Goal: Task Accomplishment & Management: Use online tool/utility

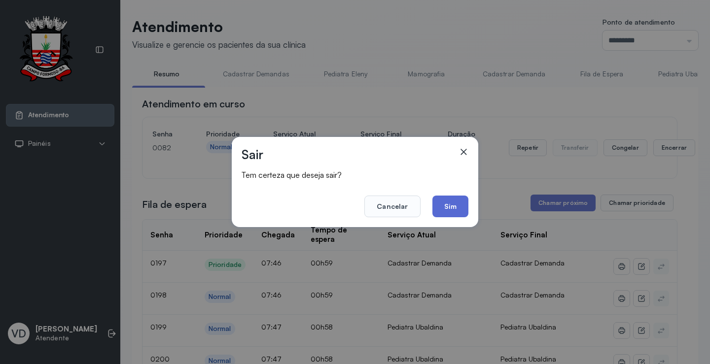
click at [444, 206] on button "Sim" at bounding box center [450, 207] width 36 height 22
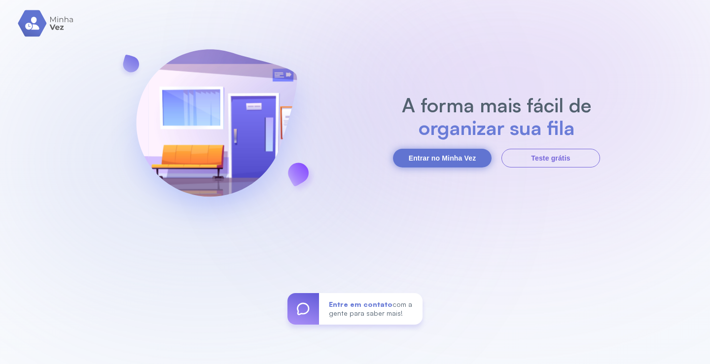
click at [452, 156] on button "Entrar no Minha Vez" at bounding box center [442, 158] width 99 height 19
click at [420, 153] on button "Entrar no Minha Vez" at bounding box center [442, 158] width 99 height 19
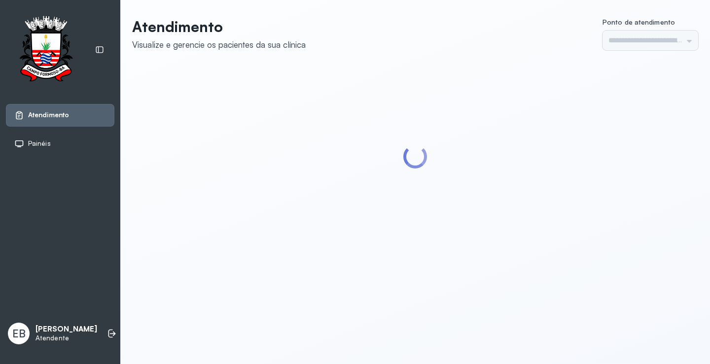
type input "*********"
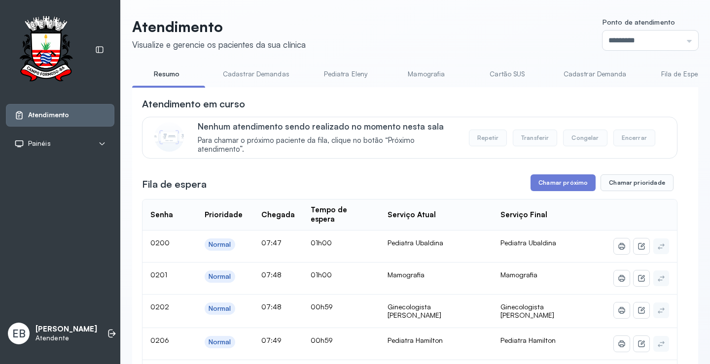
scroll to position [99, 0]
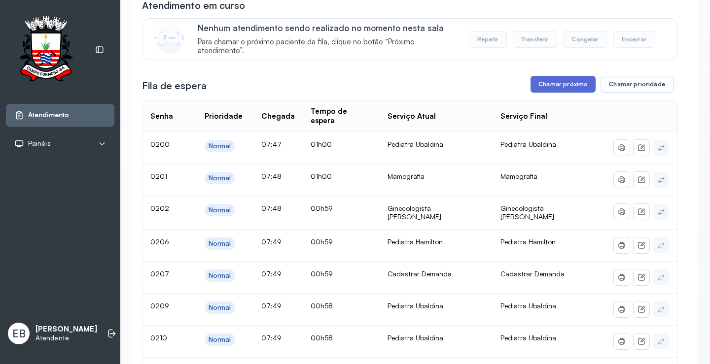
click at [567, 86] on button "Chamar próximo" at bounding box center [562, 84] width 65 height 17
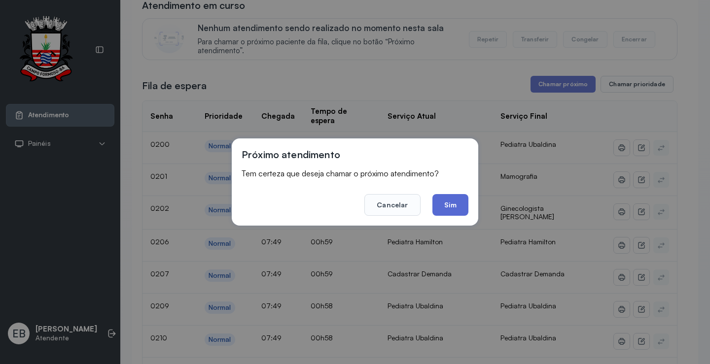
click at [458, 205] on button "Sim" at bounding box center [450, 205] width 36 height 22
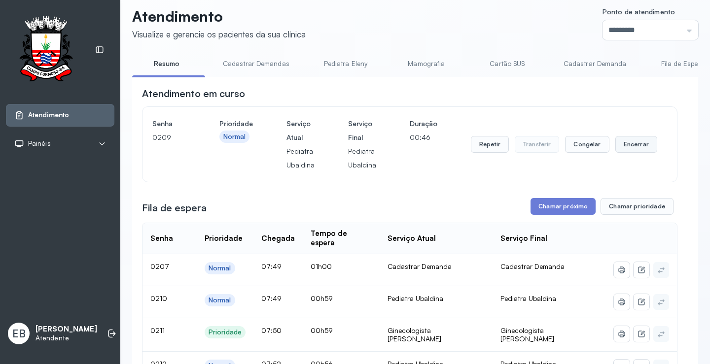
scroll to position [0, 0]
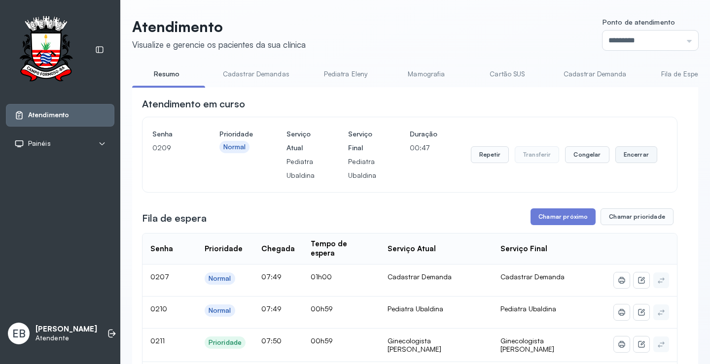
click at [629, 160] on button "Encerrar" at bounding box center [636, 154] width 42 height 17
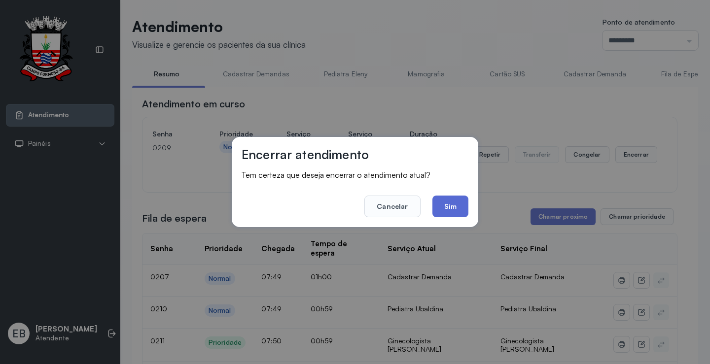
click at [447, 200] on button "Sim" at bounding box center [450, 207] width 36 height 22
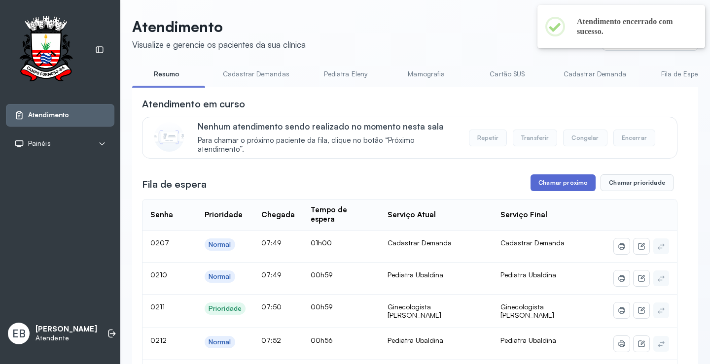
click at [547, 187] on button "Chamar próximo" at bounding box center [562, 182] width 65 height 17
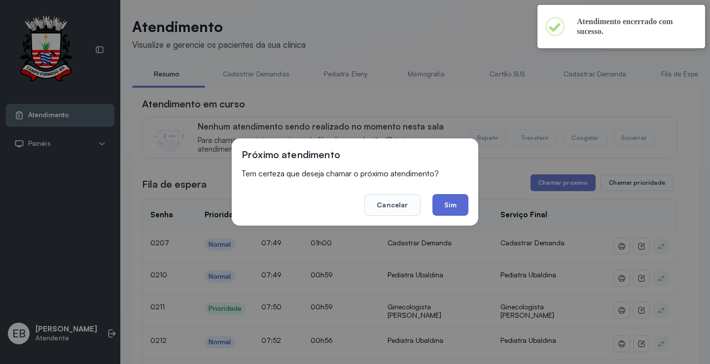
click at [454, 208] on button "Sim" at bounding box center [450, 205] width 36 height 22
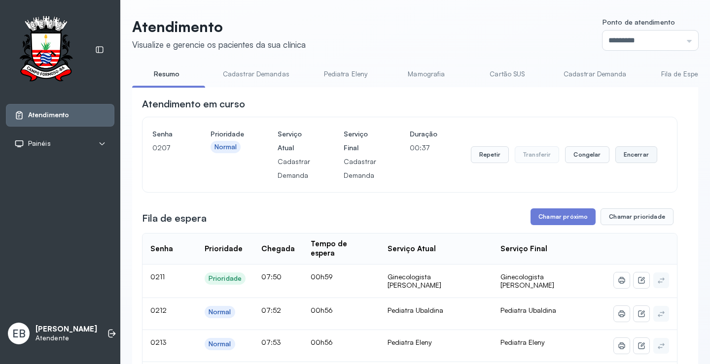
click at [633, 159] on button "Encerrar" at bounding box center [636, 154] width 42 height 17
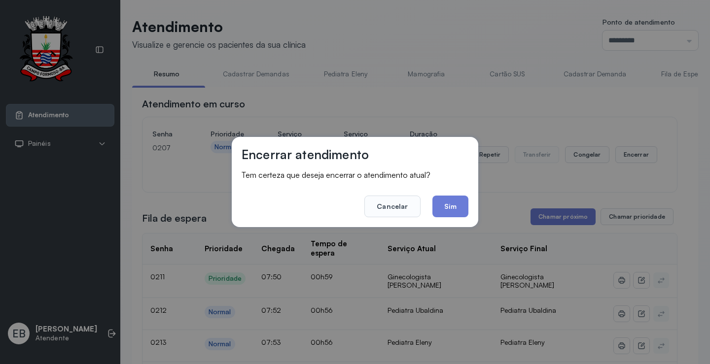
click at [458, 200] on button "Sim" at bounding box center [450, 207] width 36 height 22
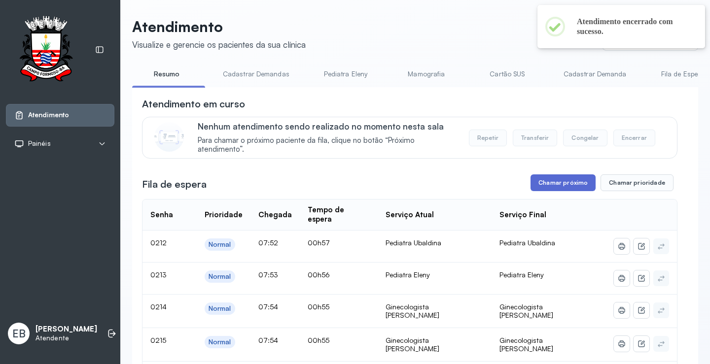
click at [558, 188] on button "Chamar próximo" at bounding box center [562, 182] width 65 height 17
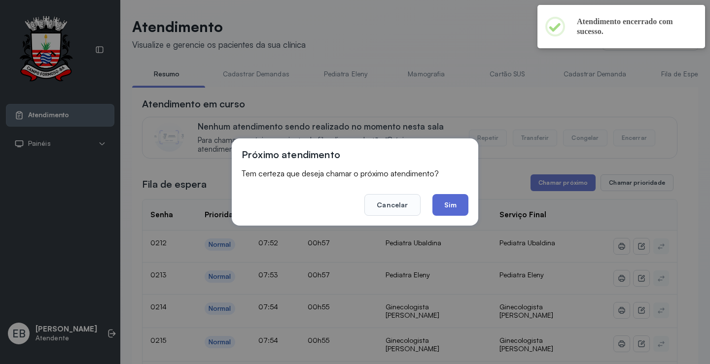
click at [461, 202] on button "Sim" at bounding box center [450, 205] width 36 height 22
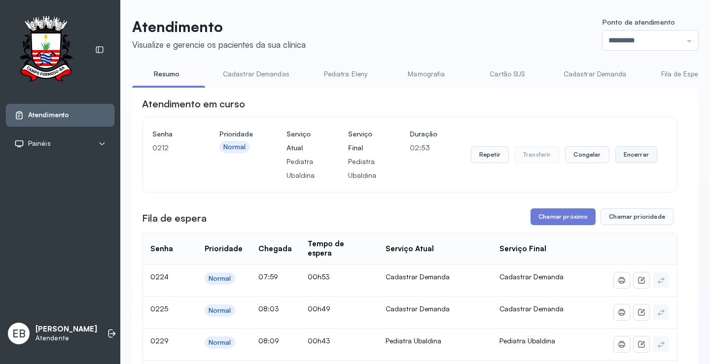
click at [626, 153] on button "Encerrar" at bounding box center [636, 154] width 42 height 17
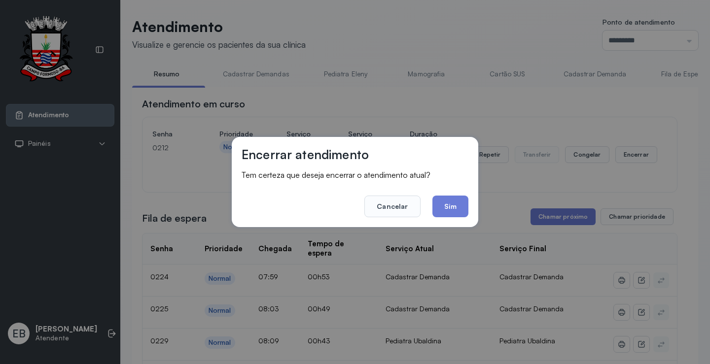
click at [456, 205] on button "Sim" at bounding box center [450, 207] width 36 height 22
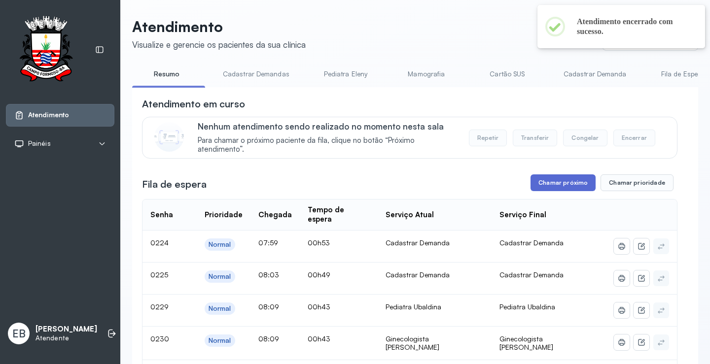
click at [546, 188] on button "Chamar próximo" at bounding box center [562, 182] width 65 height 17
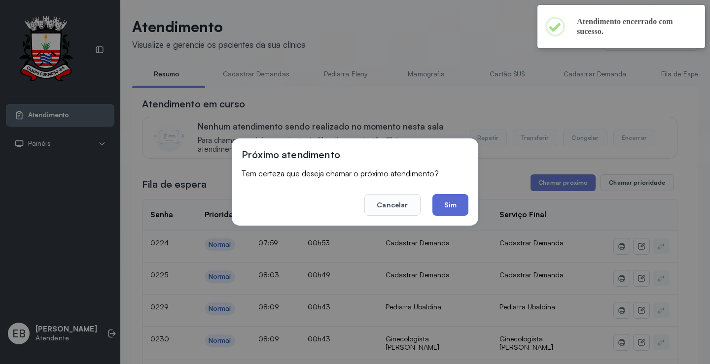
click at [456, 201] on button "Sim" at bounding box center [450, 205] width 36 height 22
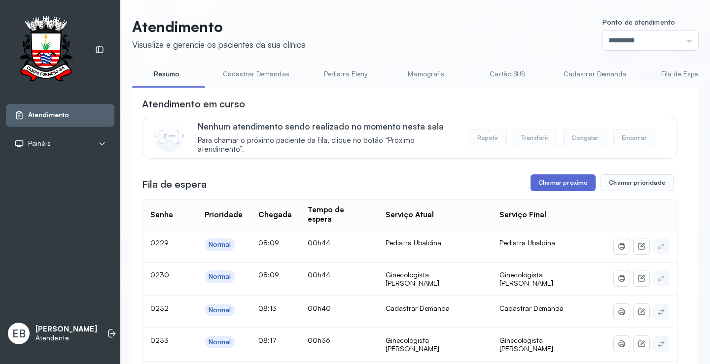
click at [571, 184] on button "Chamar próximo" at bounding box center [562, 182] width 65 height 17
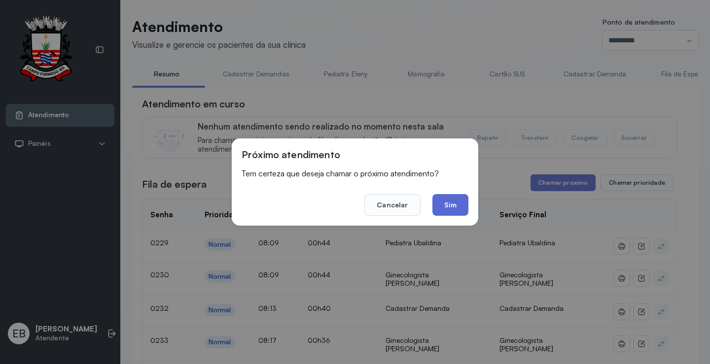
click at [457, 205] on button "Sim" at bounding box center [450, 205] width 36 height 22
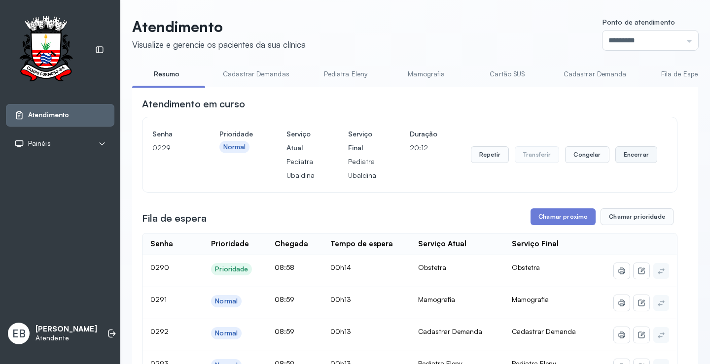
click at [628, 157] on button "Encerrar" at bounding box center [636, 154] width 42 height 17
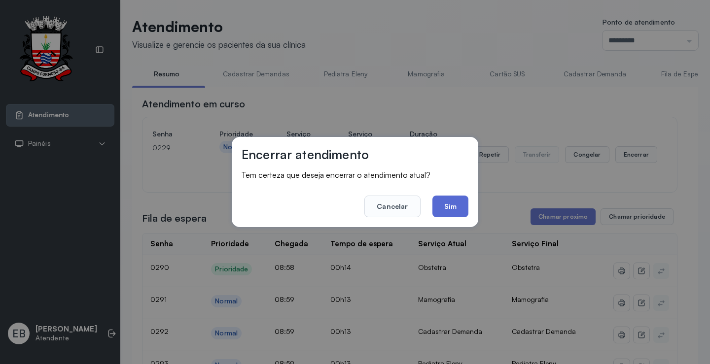
click at [457, 210] on button "Sim" at bounding box center [450, 207] width 36 height 22
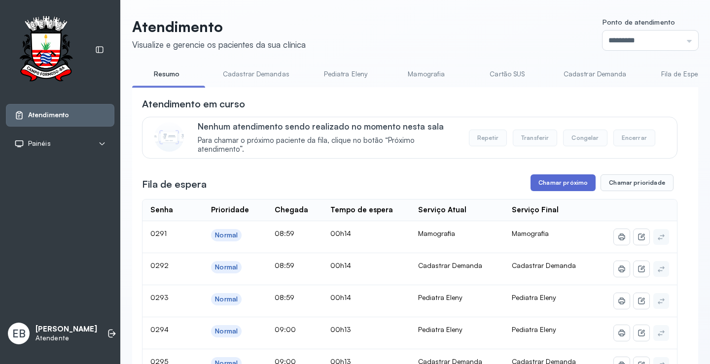
click at [552, 186] on button "Chamar próximo" at bounding box center [562, 182] width 65 height 17
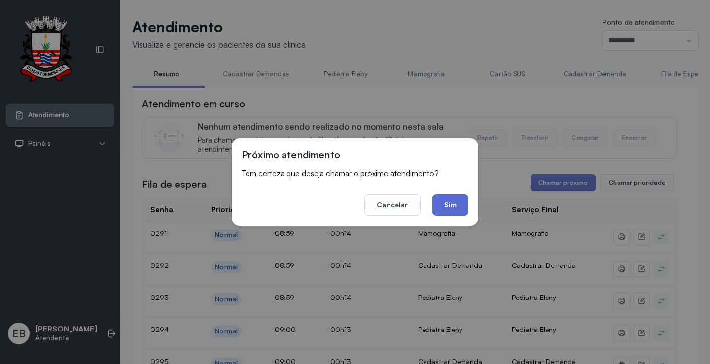
click at [459, 204] on button "Sim" at bounding box center [450, 205] width 36 height 22
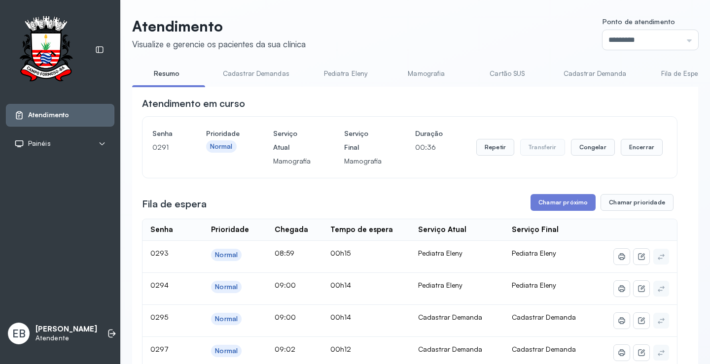
scroll to position [99, 0]
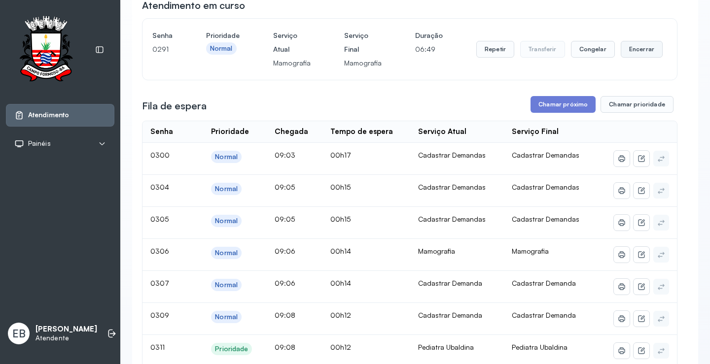
click at [639, 51] on button "Encerrar" at bounding box center [642, 49] width 42 height 17
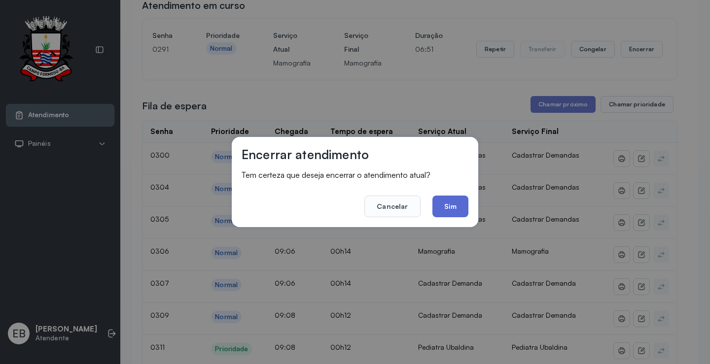
click at [467, 203] on button "Sim" at bounding box center [450, 207] width 36 height 22
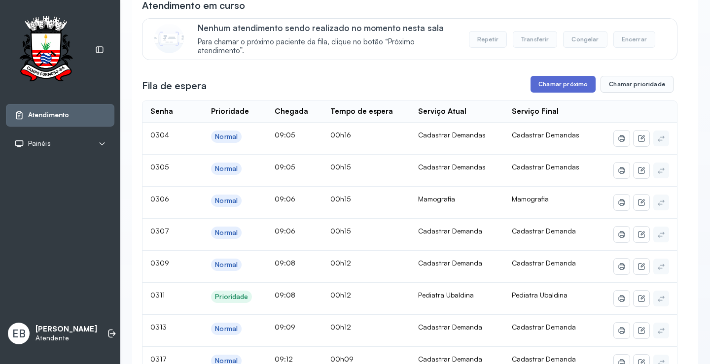
click at [563, 89] on button "Chamar próximo" at bounding box center [562, 84] width 65 height 17
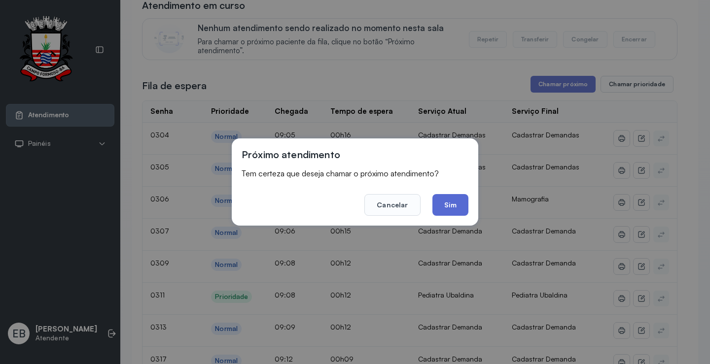
click at [458, 205] on button "Sim" at bounding box center [450, 205] width 36 height 22
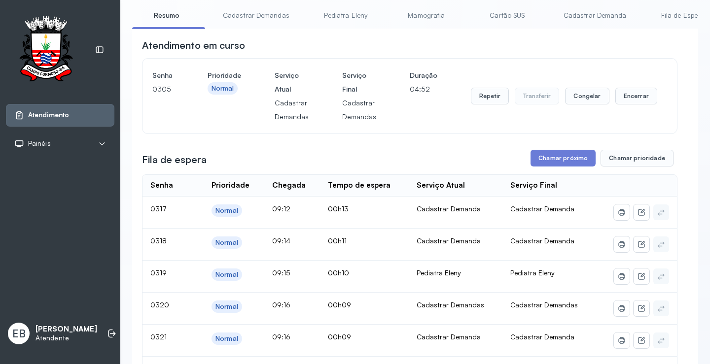
scroll to position [0, 0]
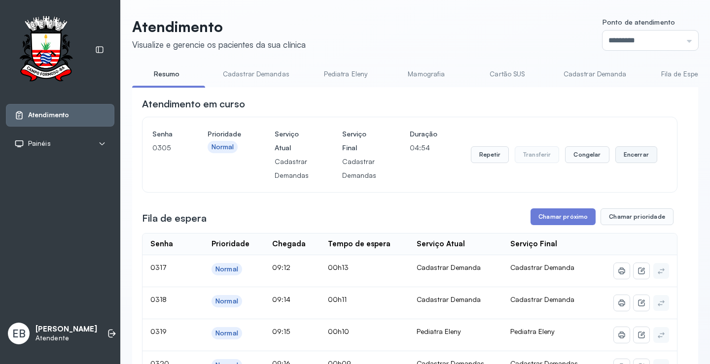
click at [638, 156] on button "Encerrar" at bounding box center [636, 154] width 42 height 17
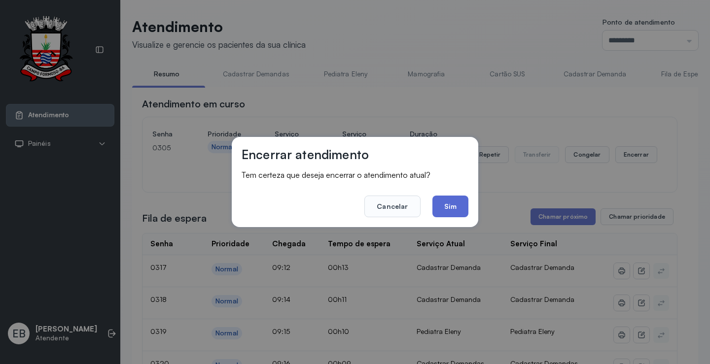
click at [452, 207] on button "Sim" at bounding box center [450, 207] width 36 height 22
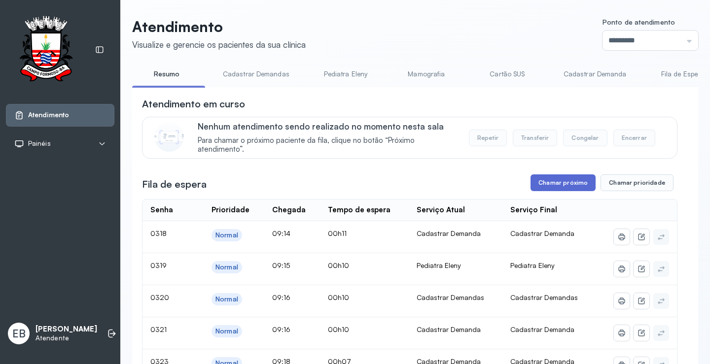
click at [577, 186] on button "Chamar próximo" at bounding box center [562, 182] width 65 height 17
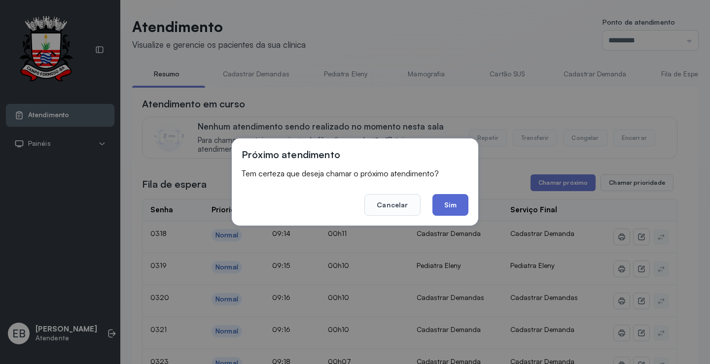
click at [449, 203] on button "Sim" at bounding box center [450, 205] width 36 height 22
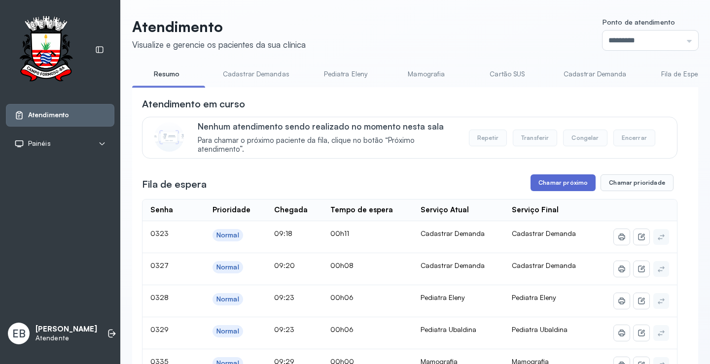
click at [565, 182] on button "Chamar próximo" at bounding box center [562, 182] width 65 height 17
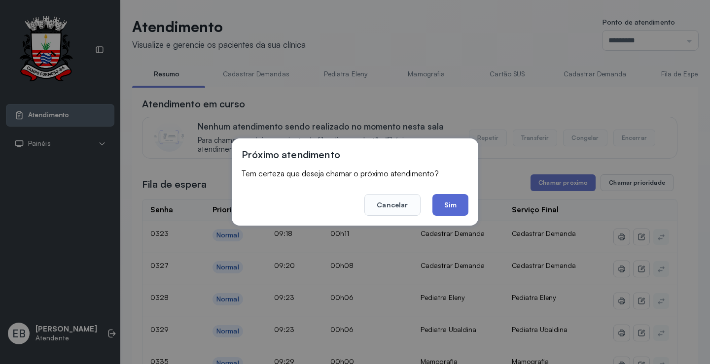
click at [454, 207] on button "Sim" at bounding box center [450, 205] width 36 height 22
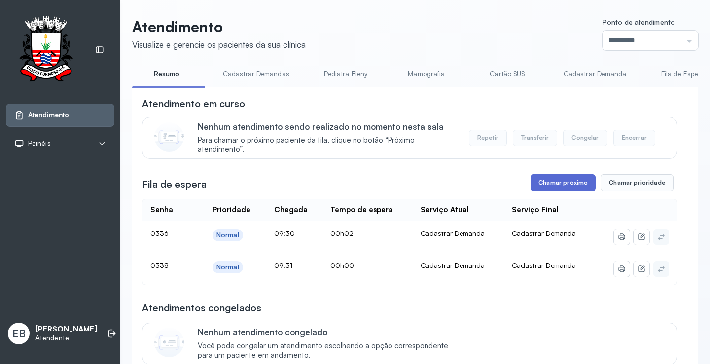
click at [561, 181] on button "Chamar próximo" at bounding box center [562, 182] width 65 height 17
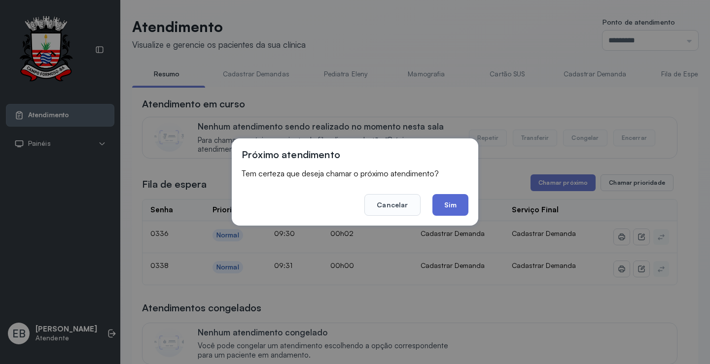
click at [459, 202] on button "Sim" at bounding box center [450, 205] width 36 height 22
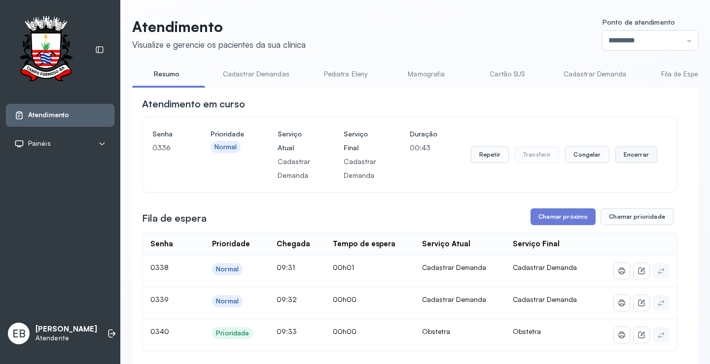
click at [630, 162] on button "Encerrar" at bounding box center [636, 154] width 42 height 17
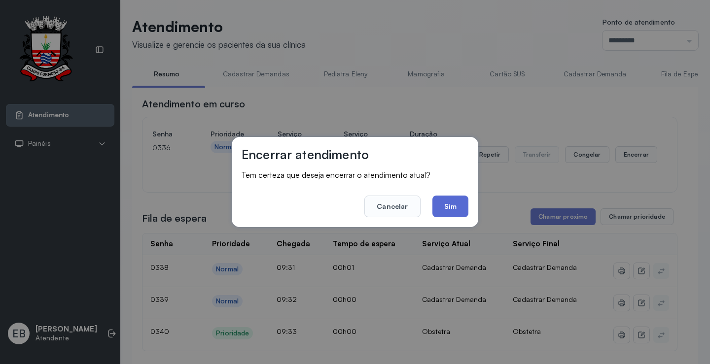
click at [451, 207] on button "Sim" at bounding box center [450, 207] width 36 height 22
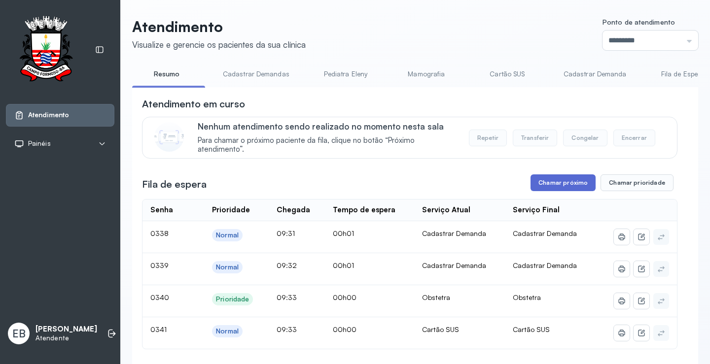
click at [560, 187] on button "Chamar próximo" at bounding box center [562, 182] width 65 height 17
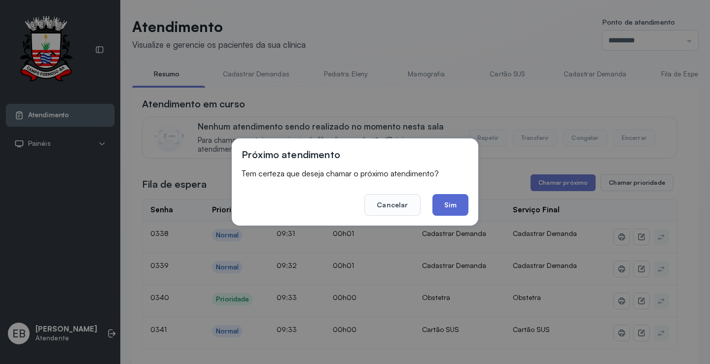
click at [466, 199] on button "Sim" at bounding box center [450, 205] width 36 height 22
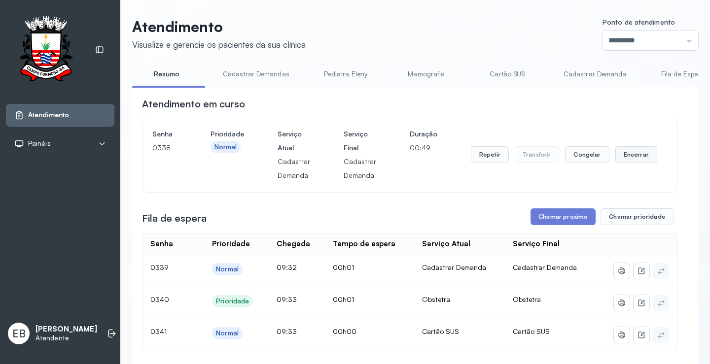
click at [634, 159] on button "Encerrar" at bounding box center [636, 154] width 42 height 17
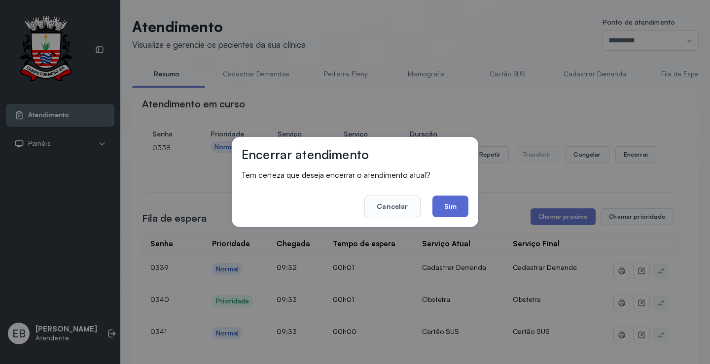
click at [444, 205] on button "Sim" at bounding box center [450, 207] width 36 height 22
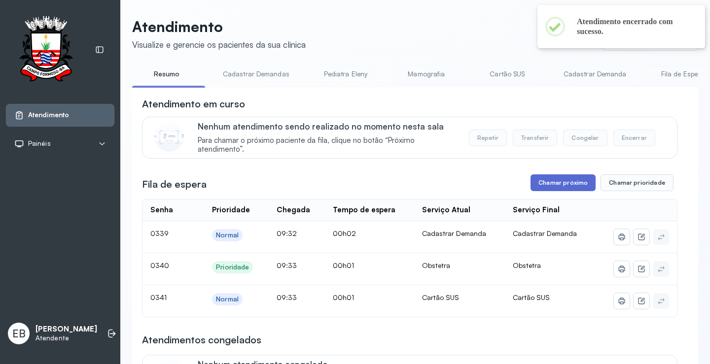
click at [541, 187] on button "Chamar próximo" at bounding box center [562, 182] width 65 height 17
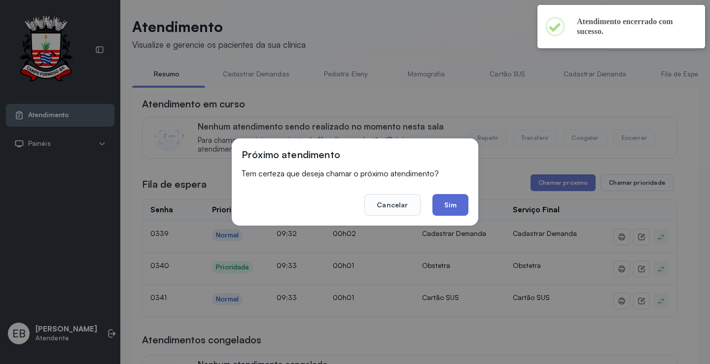
click at [458, 197] on button "Sim" at bounding box center [450, 205] width 36 height 22
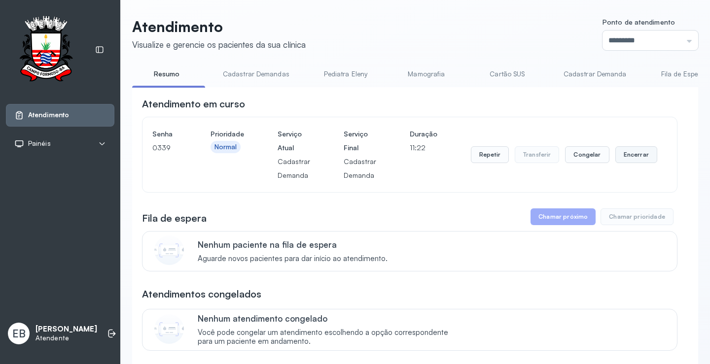
click at [627, 163] on button "Encerrar" at bounding box center [636, 154] width 42 height 17
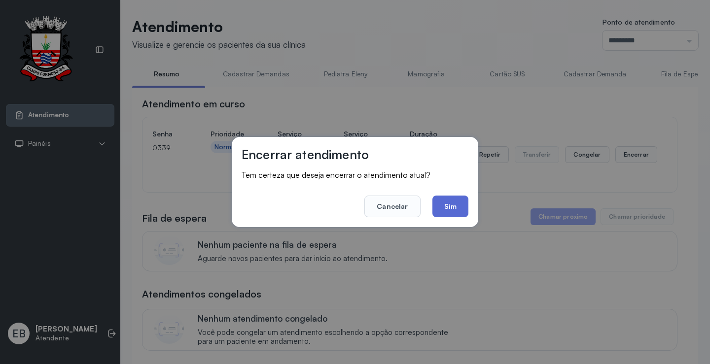
click at [455, 201] on button "Sim" at bounding box center [450, 207] width 36 height 22
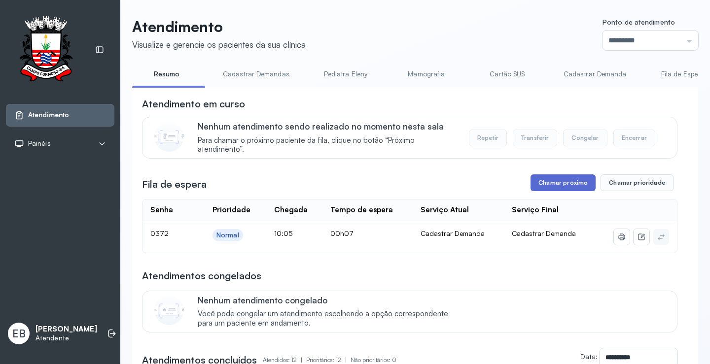
click at [539, 181] on button "Chamar próximo" at bounding box center [562, 182] width 65 height 17
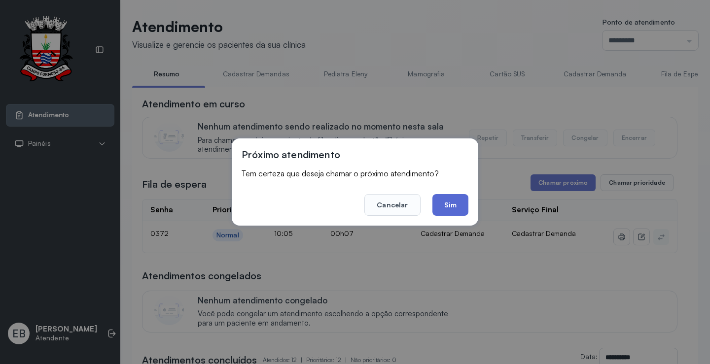
click at [451, 199] on button "Sim" at bounding box center [450, 205] width 36 height 22
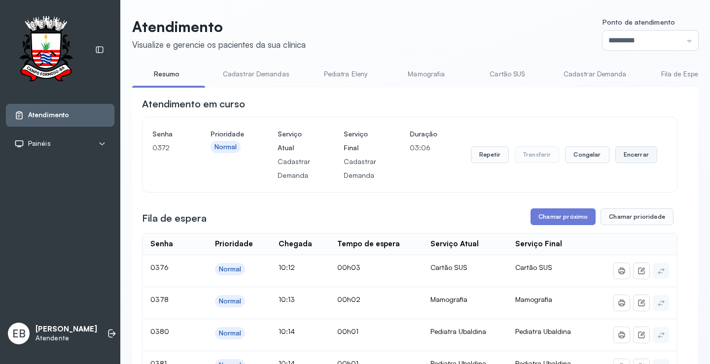
click at [617, 158] on button "Encerrar" at bounding box center [636, 154] width 42 height 17
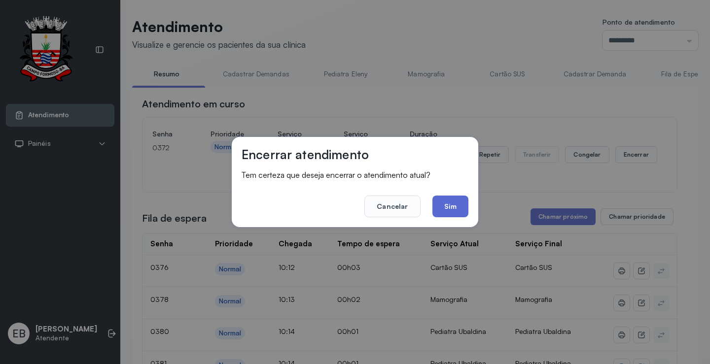
click at [449, 214] on button "Sim" at bounding box center [450, 207] width 36 height 22
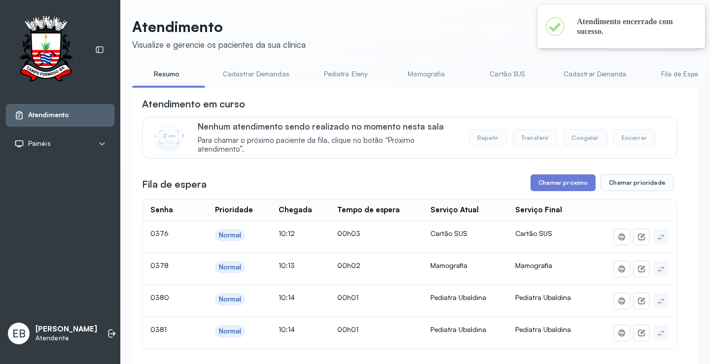
click at [431, 73] on link "Mamografia" at bounding box center [426, 74] width 69 height 16
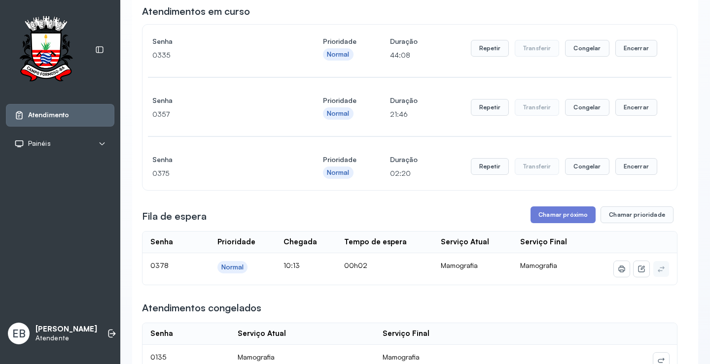
scroll to position [99, 0]
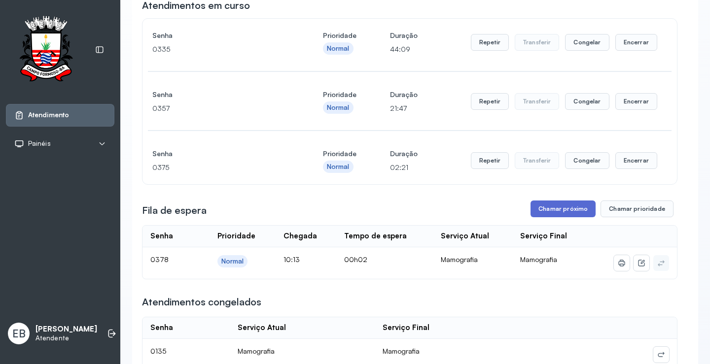
click at [576, 214] on button "Chamar próximo" at bounding box center [562, 209] width 65 height 17
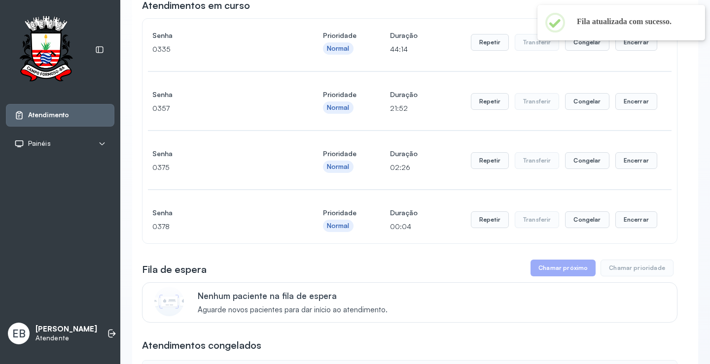
scroll to position [0, 0]
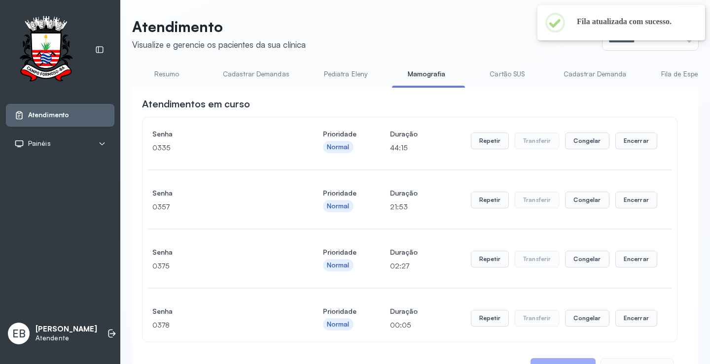
click at [171, 72] on link "Resumo" at bounding box center [166, 74] width 69 height 16
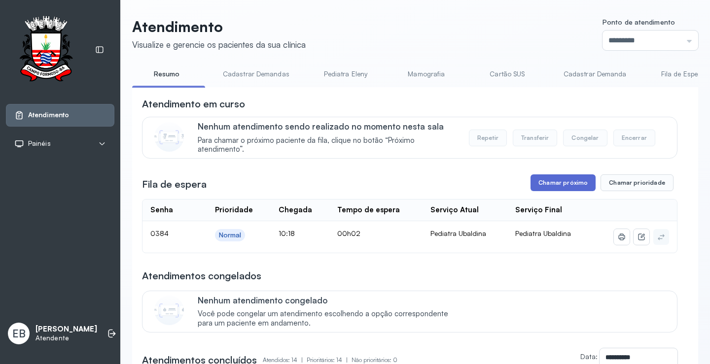
click at [567, 182] on button "Chamar próximo" at bounding box center [562, 182] width 65 height 17
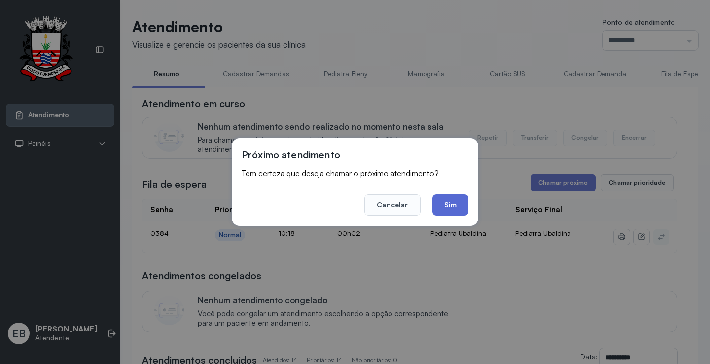
click at [452, 201] on button "Sim" at bounding box center [450, 205] width 36 height 22
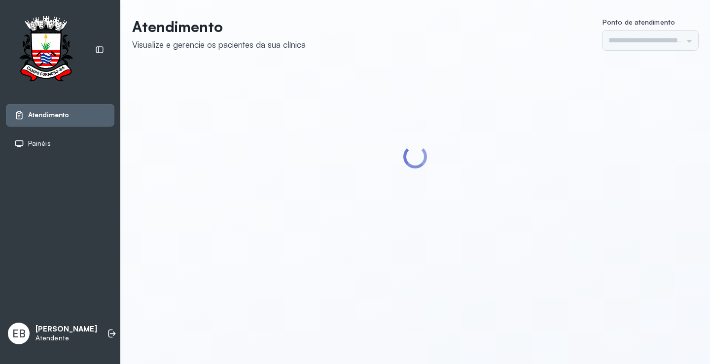
type input "*********"
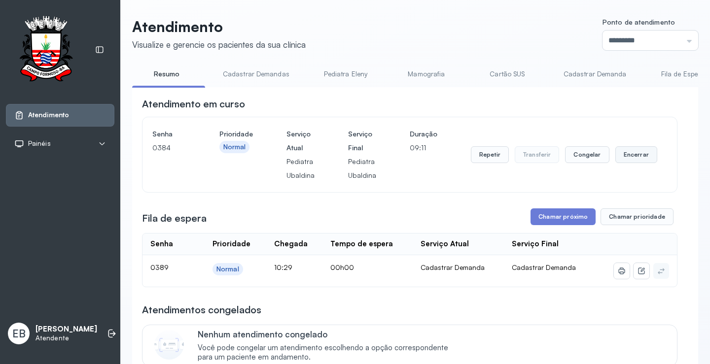
click at [639, 155] on button "Encerrar" at bounding box center [636, 154] width 42 height 17
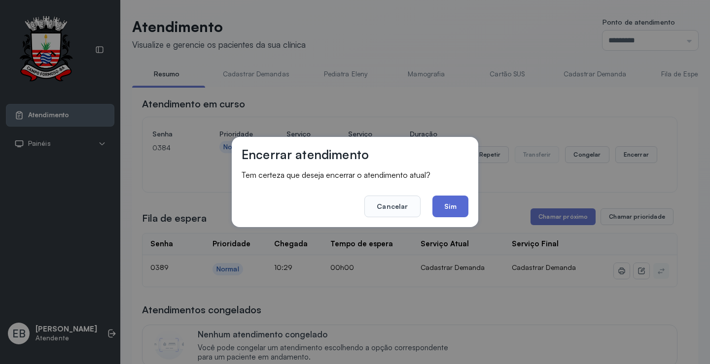
click at [445, 199] on button "Sim" at bounding box center [450, 207] width 36 height 22
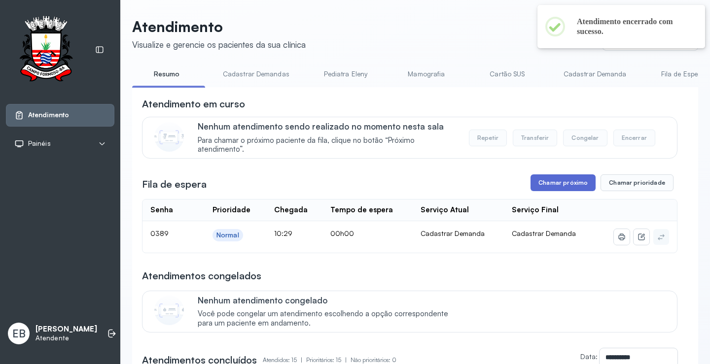
click at [544, 188] on button "Chamar próximo" at bounding box center [562, 182] width 65 height 17
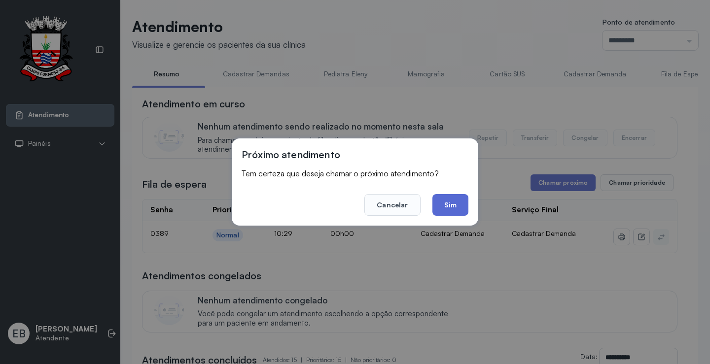
click at [455, 206] on button "Sim" at bounding box center [450, 205] width 36 height 22
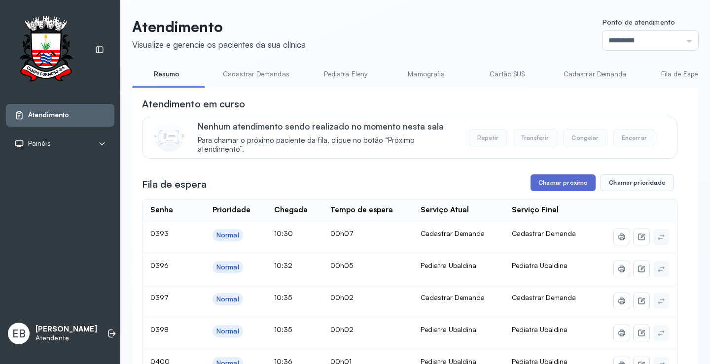
click at [573, 185] on button "Chamar próximo" at bounding box center [562, 182] width 65 height 17
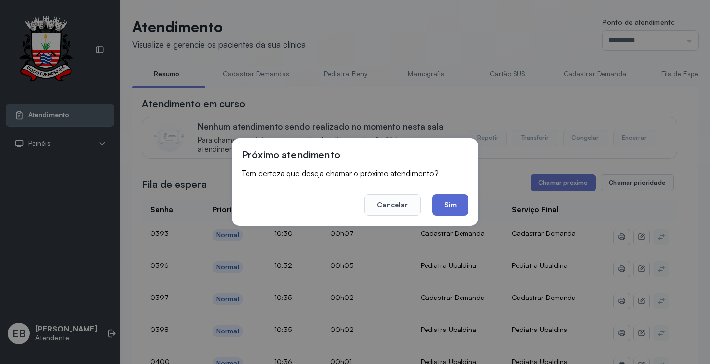
click at [458, 203] on button "Sim" at bounding box center [450, 205] width 36 height 22
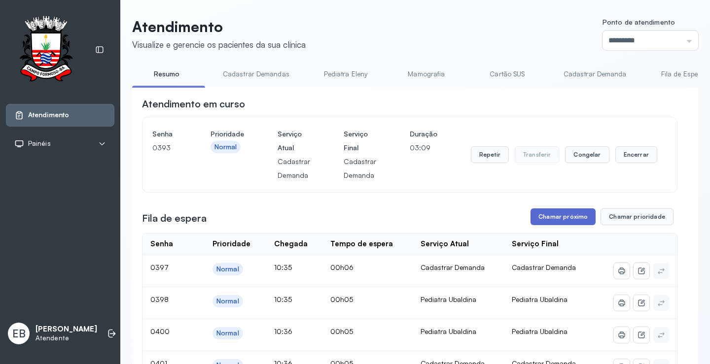
click at [564, 217] on button "Chamar próximo" at bounding box center [562, 216] width 65 height 17
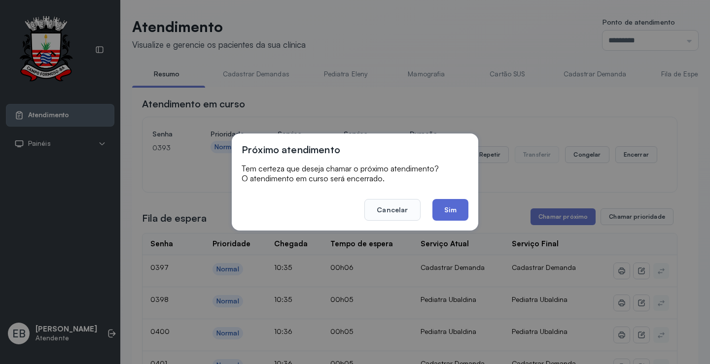
click at [449, 206] on button "Sim" at bounding box center [450, 210] width 36 height 22
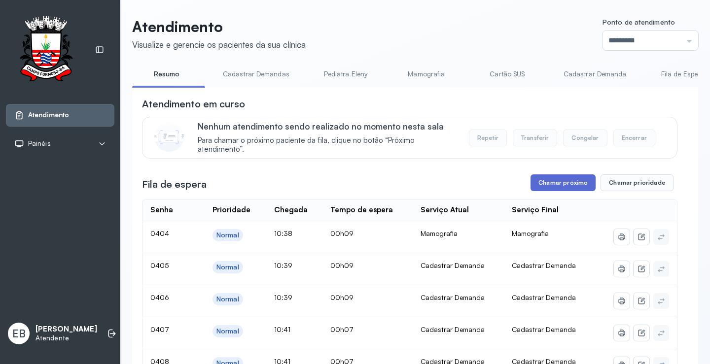
click at [564, 180] on button "Chamar próximo" at bounding box center [562, 182] width 65 height 17
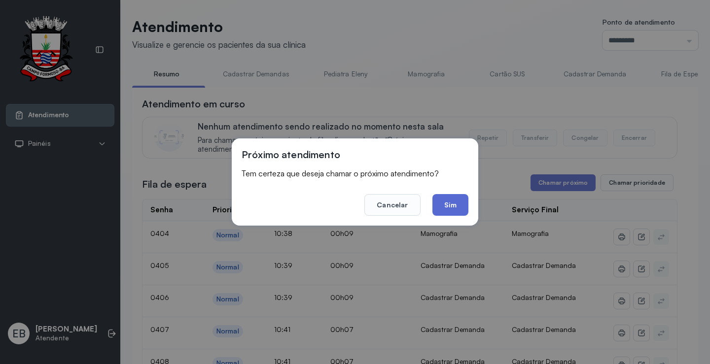
click at [451, 207] on button "Sim" at bounding box center [450, 205] width 36 height 22
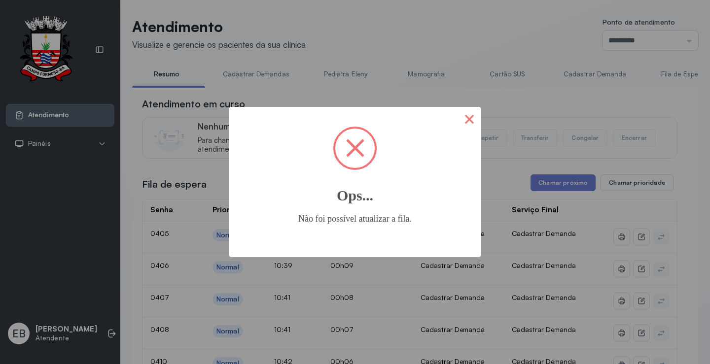
click at [467, 116] on button "×" at bounding box center [469, 119] width 24 height 24
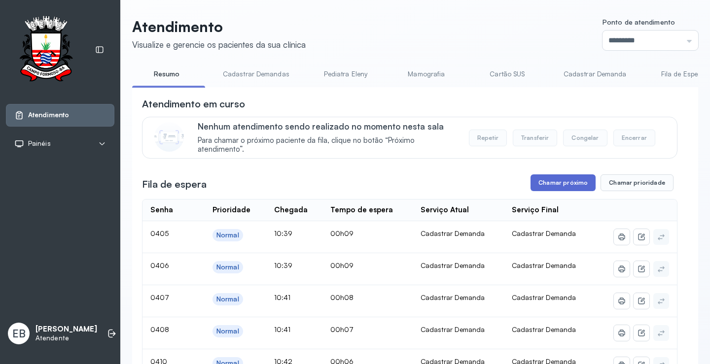
click at [559, 188] on button "Chamar próximo" at bounding box center [562, 182] width 65 height 17
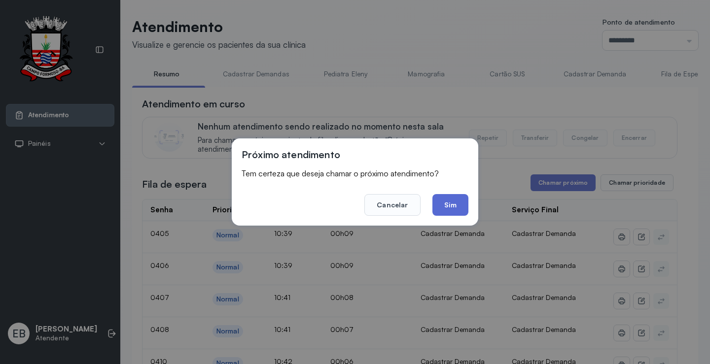
click at [461, 198] on button "Sim" at bounding box center [450, 205] width 36 height 22
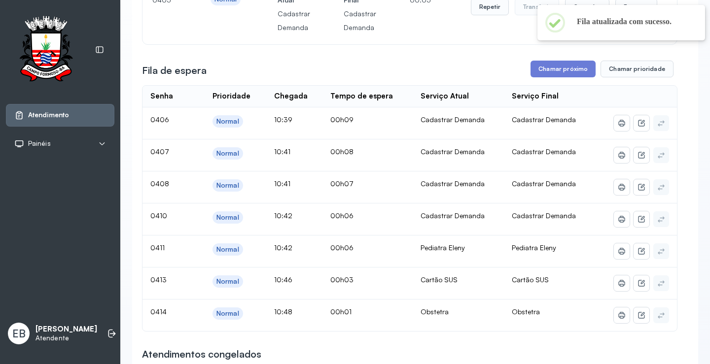
scroll to position [49, 0]
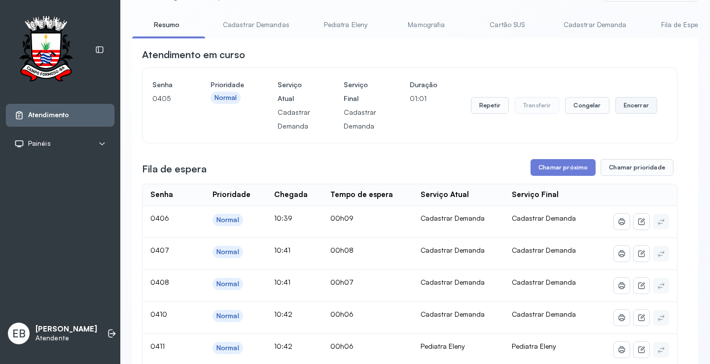
click at [637, 106] on button "Encerrar" at bounding box center [636, 105] width 42 height 17
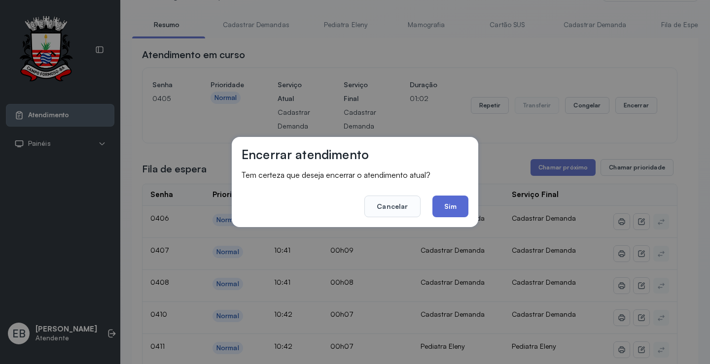
click at [450, 206] on button "Sim" at bounding box center [450, 207] width 36 height 22
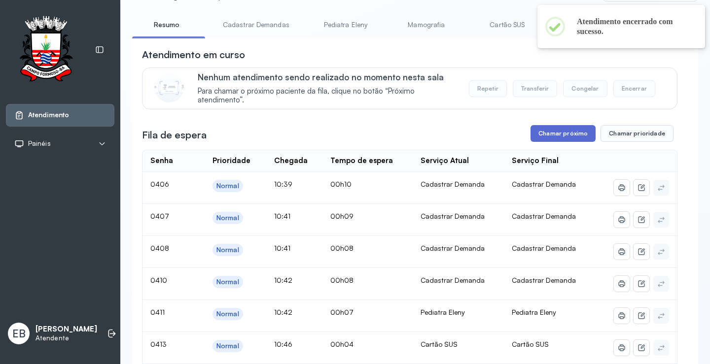
click at [546, 133] on button "Chamar próximo" at bounding box center [562, 133] width 65 height 17
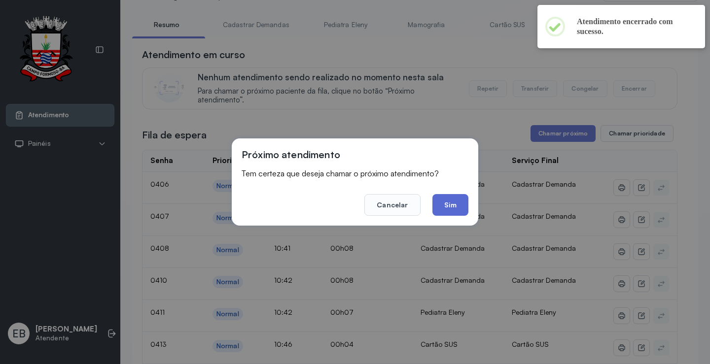
click at [458, 202] on button "Sim" at bounding box center [450, 205] width 36 height 22
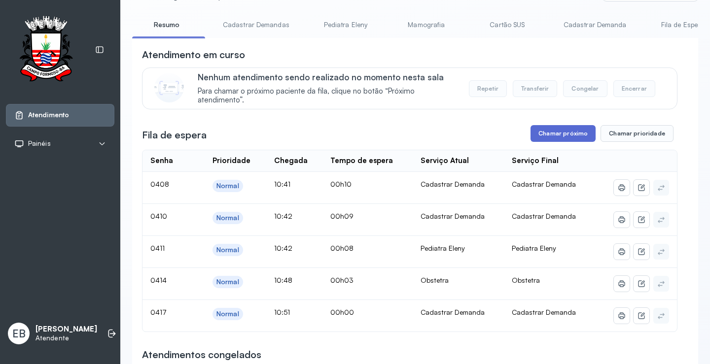
click at [582, 138] on button "Chamar próximo" at bounding box center [562, 133] width 65 height 17
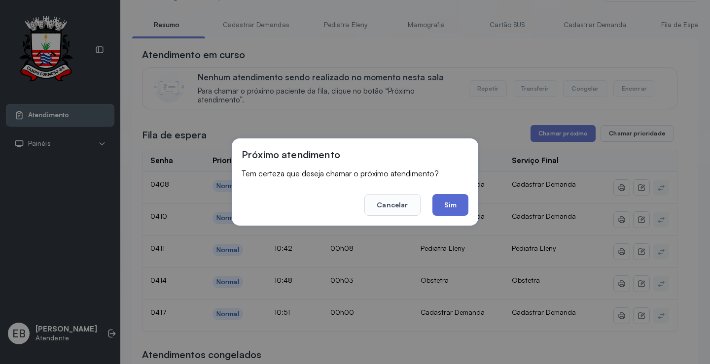
click at [460, 205] on button "Sim" at bounding box center [450, 205] width 36 height 22
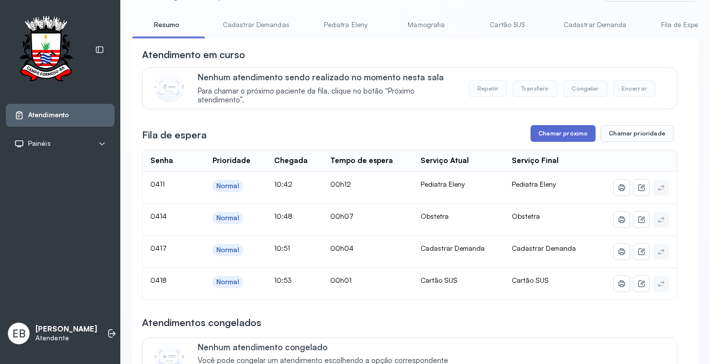
click at [568, 133] on button "Chamar próximo" at bounding box center [562, 133] width 65 height 17
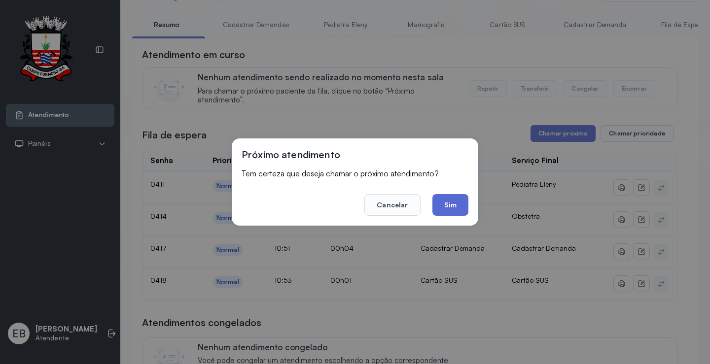
click at [454, 199] on button "Sim" at bounding box center [450, 205] width 36 height 22
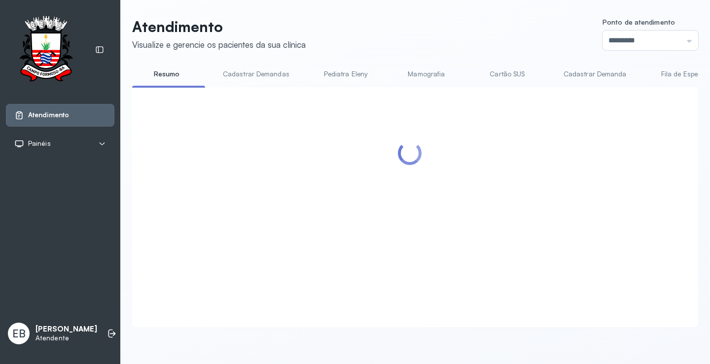
scroll to position [0, 0]
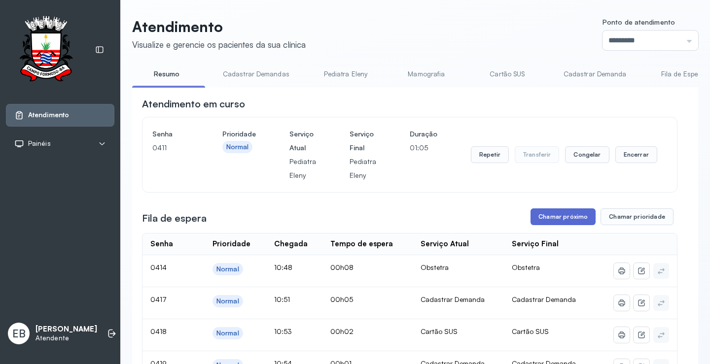
click at [572, 217] on button "Chamar próximo" at bounding box center [562, 216] width 65 height 17
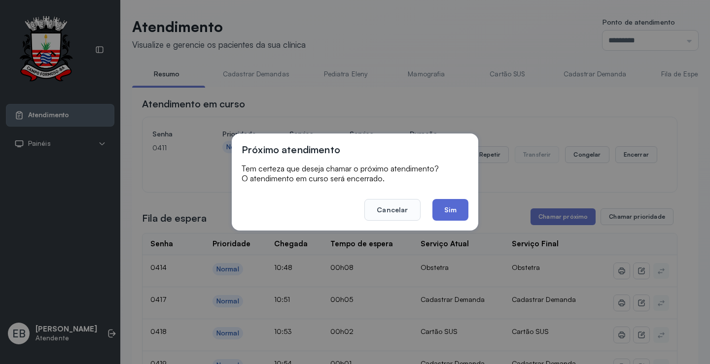
click at [452, 216] on button "Sim" at bounding box center [450, 210] width 36 height 22
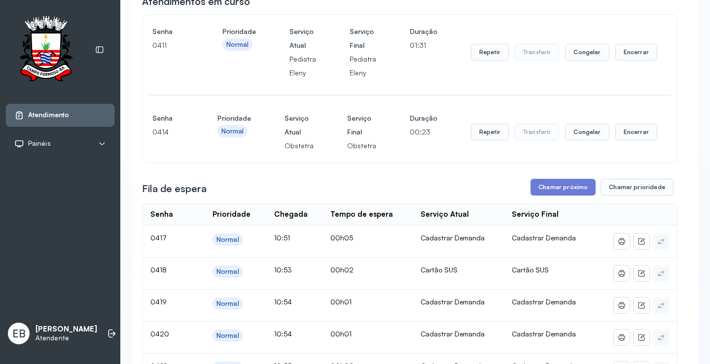
scroll to position [99, 0]
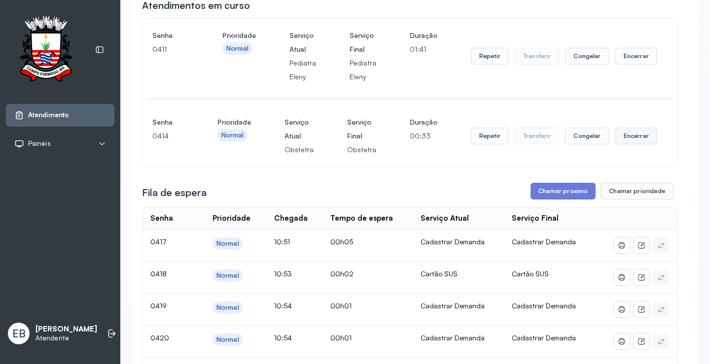
click at [630, 140] on button "Encerrar" at bounding box center [636, 136] width 42 height 17
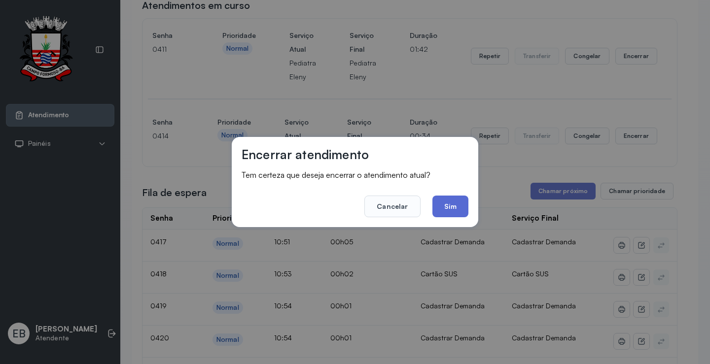
click at [448, 204] on button "Sim" at bounding box center [450, 207] width 36 height 22
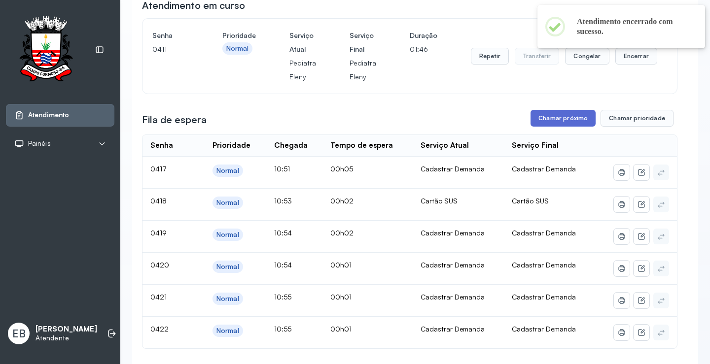
click at [554, 122] on button "Chamar próximo" at bounding box center [562, 118] width 65 height 17
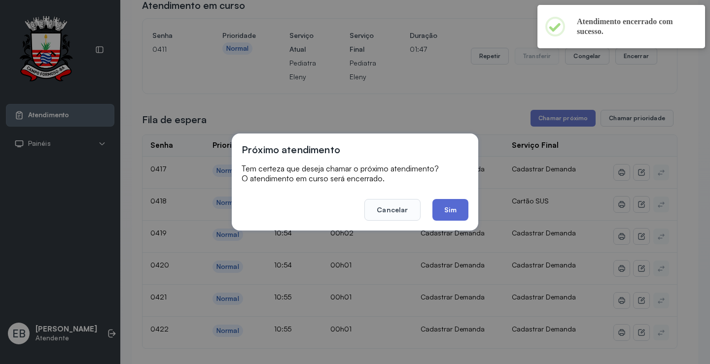
click at [452, 213] on button "Sim" at bounding box center [450, 210] width 36 height 22
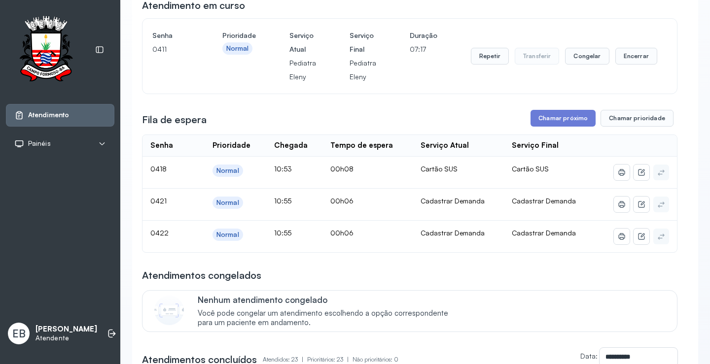
scroll to position [0, 0]
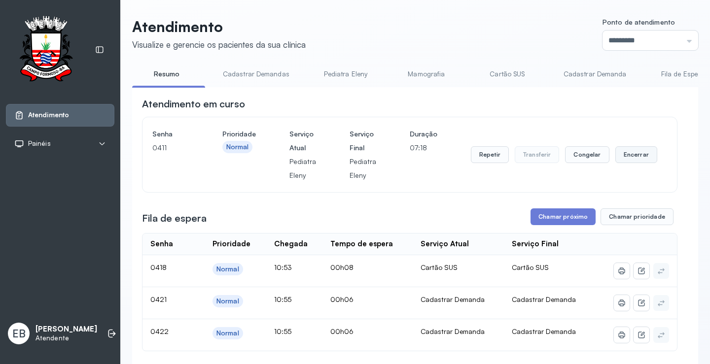
click at [620, 156] on button "Encerrar" at bounding box center [636, 154] width 42 height 17
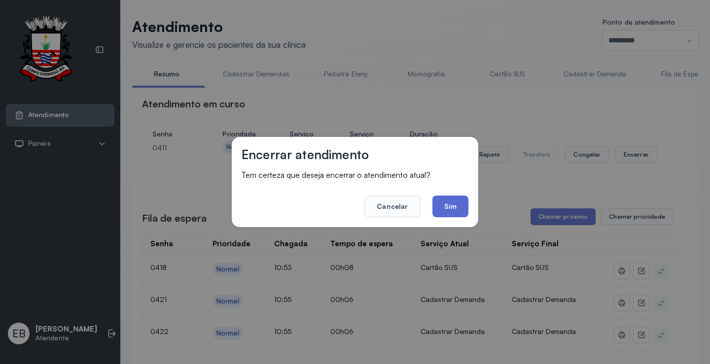
click at [462, 206] on button "Sim" at bounding box center [450, 207] width 36 height 22
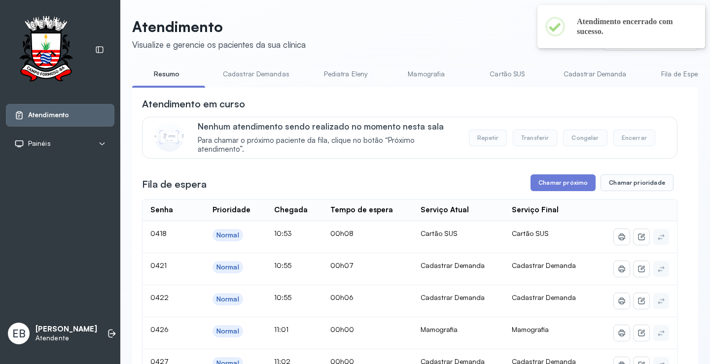
click at [279, 75] on link "Cadastrar Demandas" at bounding box center [256, 74] width 86 height 16
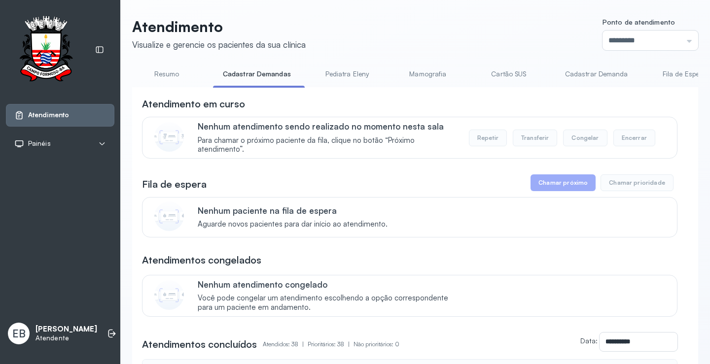
click at [596, 71] on link "Cadastrar Demanda" at bounding box center [596, 74] width 83 height 16
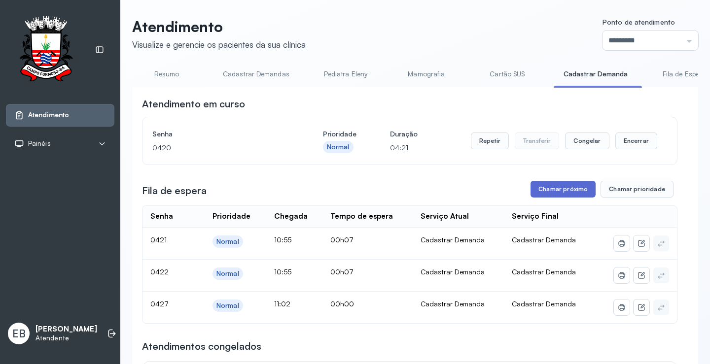
click at [569, 189] on button "Chamar próximo" at bounding box center [562, 189] width 65 height 17
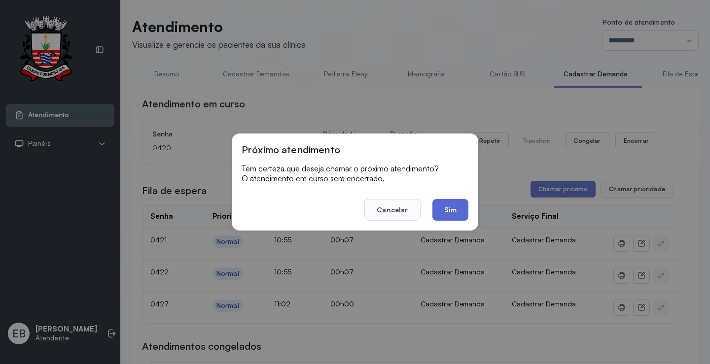
click at [458, 207] on button "Sim" at bounding box center [450, 210] width 36 height 22
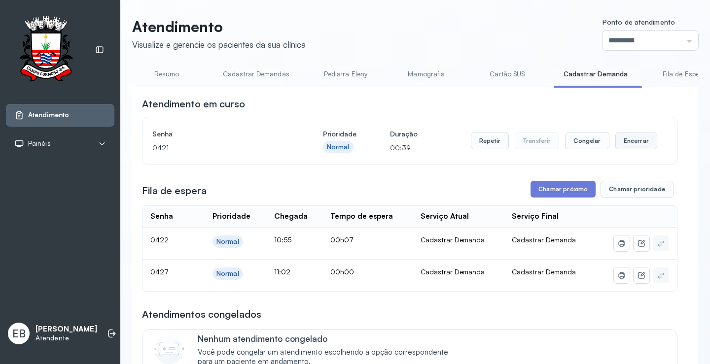
click at [628, 141] on button "Encerrar" at bounding box center [636, 141] width 42 height 17
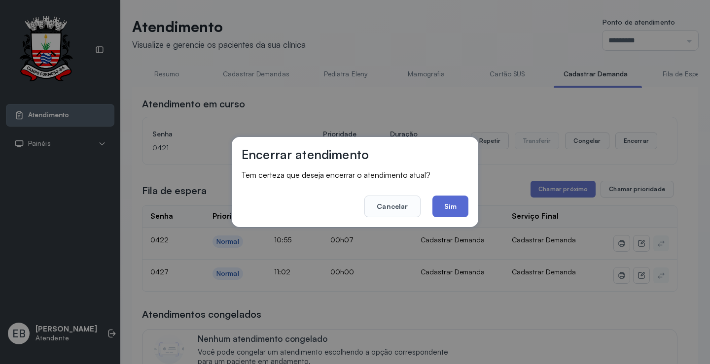
click at [447, 208] on button "Sim" at bounding box center [450, 207] width 36 height 22
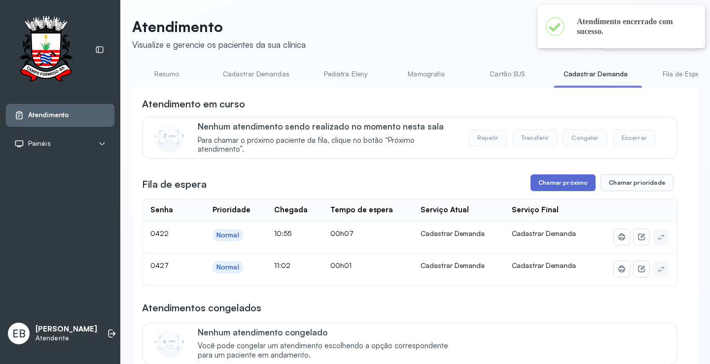
click at [560, 184] on button "Chamar próximo" at bounding box center [562, 182] width 65 height 17
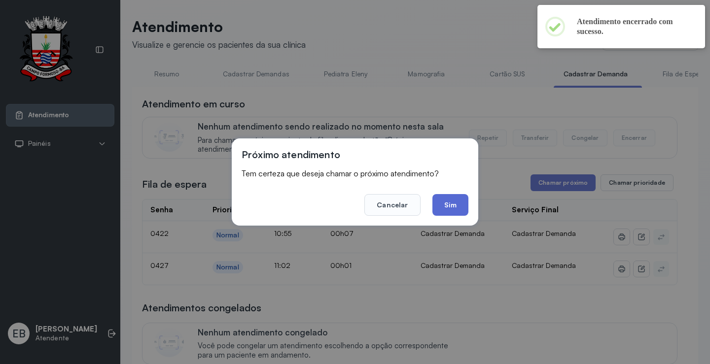
click at [448, 207] on button "Sim" at bounding box center [450, 205] width 36 height 22
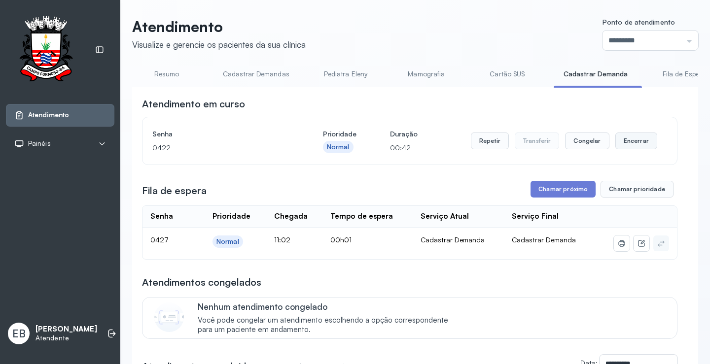
click at [625, 144] on button "Encerrar" at bounding box center [636, 141] width 42 height 17
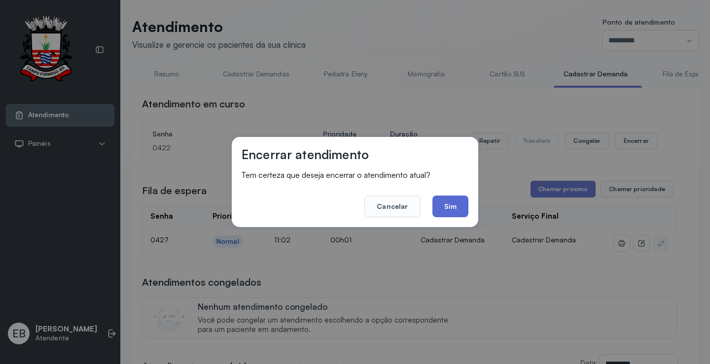
click at [449, 202] on button "Sim" at bounding box center [450, 207] width 36 height 22
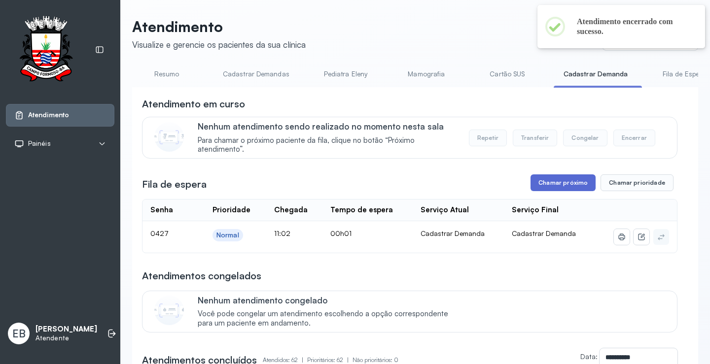
click at [549, 182] on button "Chamar próximo" at bounding box center [562, 182] width 65 height 17
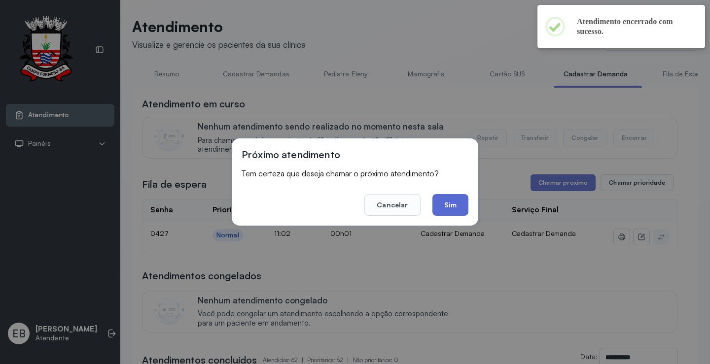
click at [444, 200] on button "Sim" at bounding box center [450, 205] width 36 height 22
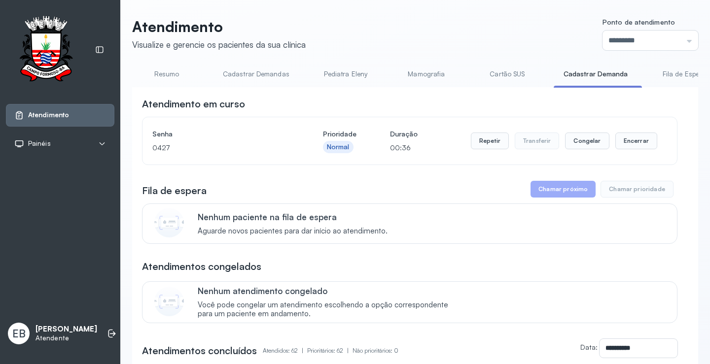
click at [170, 72] on link "Resumo" at bounding box center [166, 74] width 69 height 16
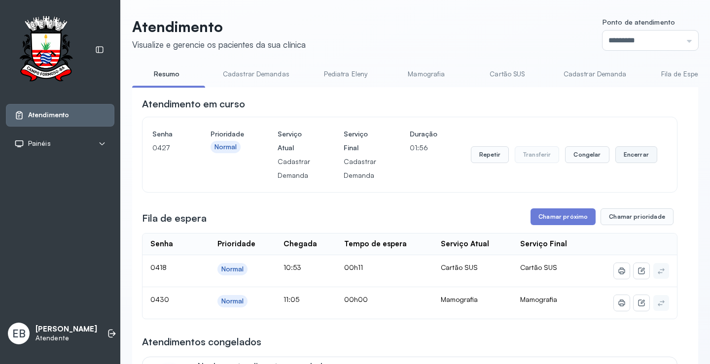
click at [638, 156] on button "Encerrar" at bounding box center [636, 154] width 42 height 17
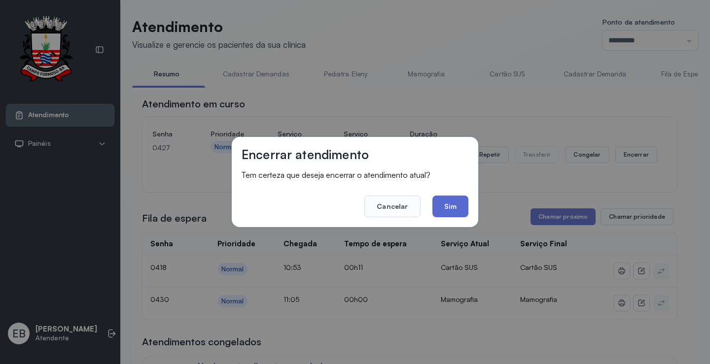
click at [450, 213] on button "Sim" at bounding box center [450, 207] width 36 height 22
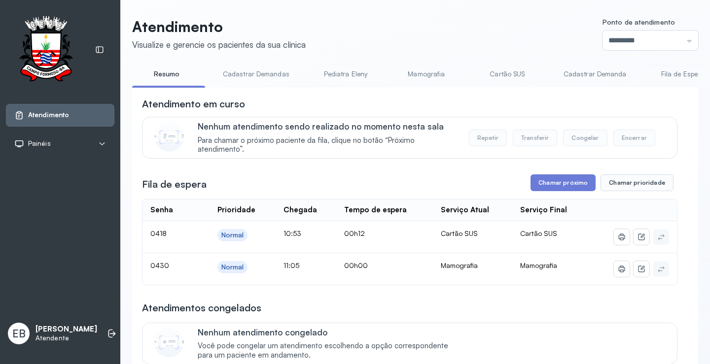
click at [420, 76] on link "Mamografia" at bounding box center [426, 74] width 69 height 16
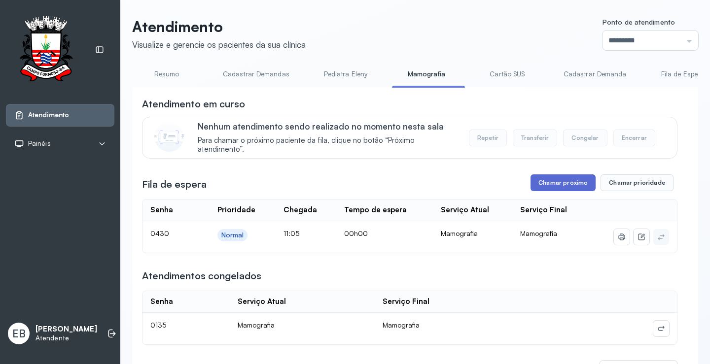
click at [553, 183] on button "Chamar próximo" at bounding box center [562, 182] width 65 height 17
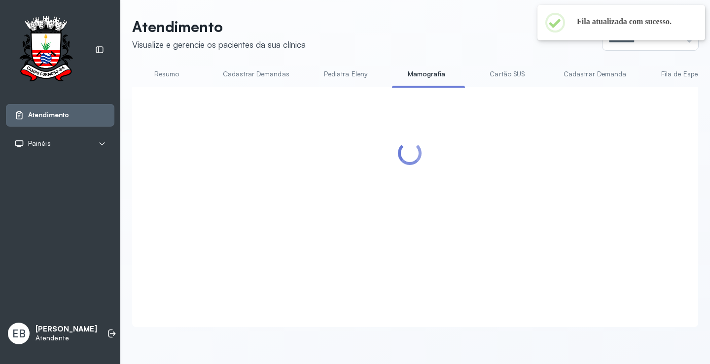
click at [173, 78] on link "Resumo" at bounding box center [166, 74] width 69 height 16
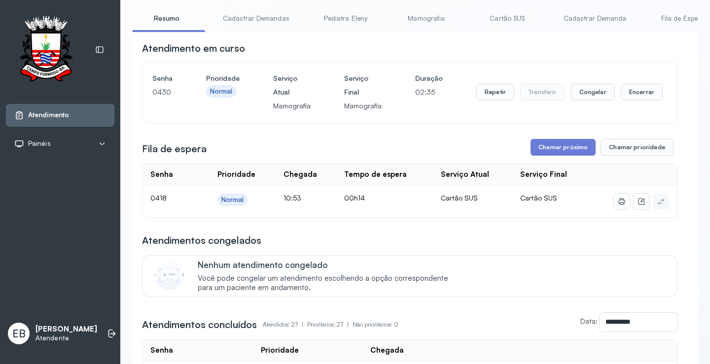
scroll to position [49, 0]
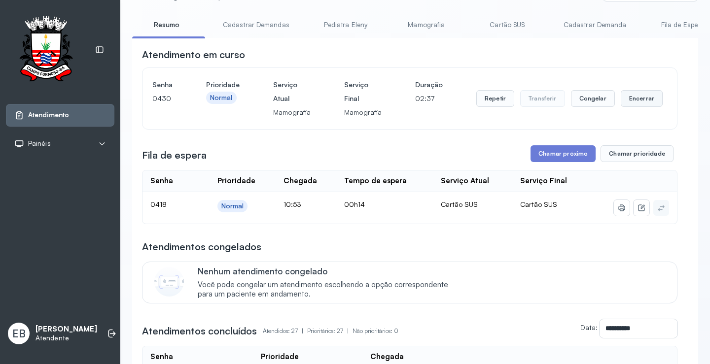
click at [642, 99] on button "Encerrar" at bounding box center [642, 98] width 42 height 17
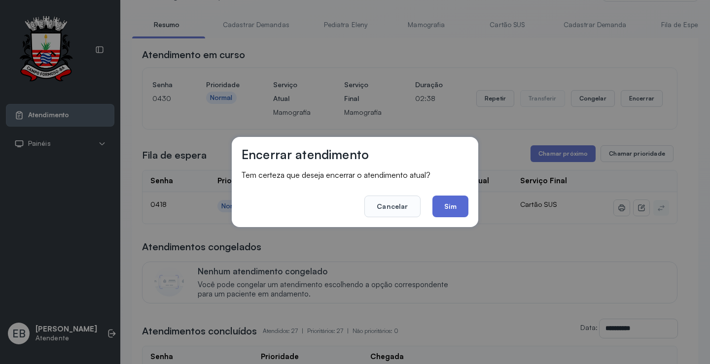
click at [459, 203] on button "Sim" at bounding box center [450, 207] width 36 height 22
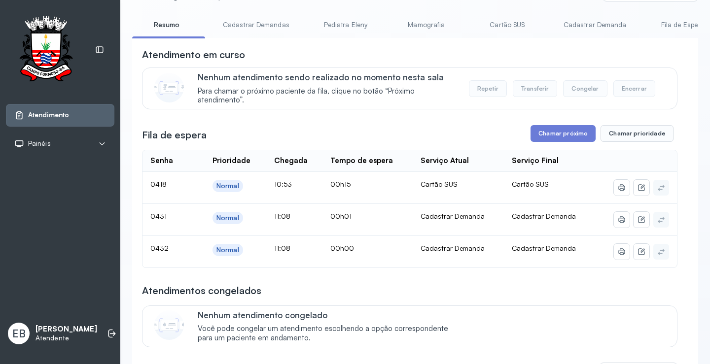
click at [259, 21] on link "Cadastrar Demandas" at bounding box center [256, 25] width 86 height 16
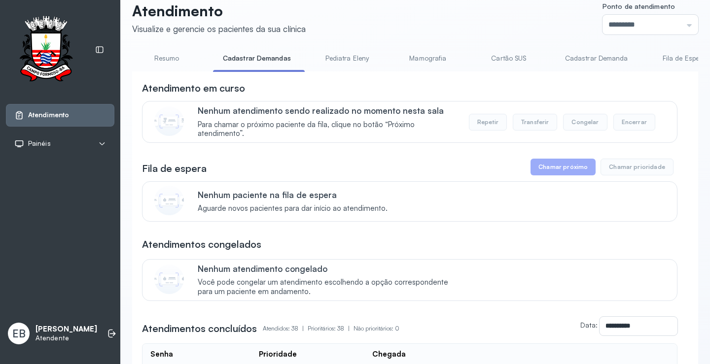
scroll to position [0, 0]
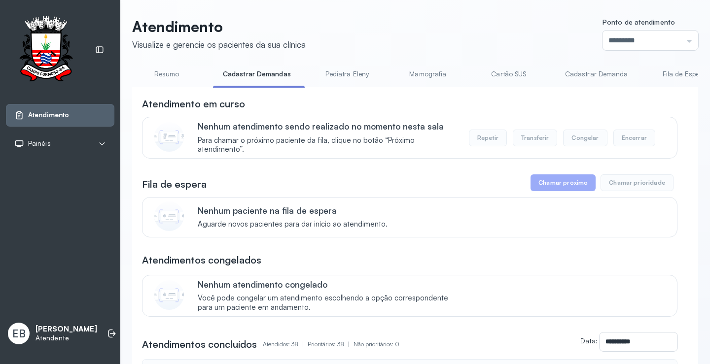
click at [587, 74] on link "Cadastrar Demanda" at bounding box center [596, 74] width 83 height 16
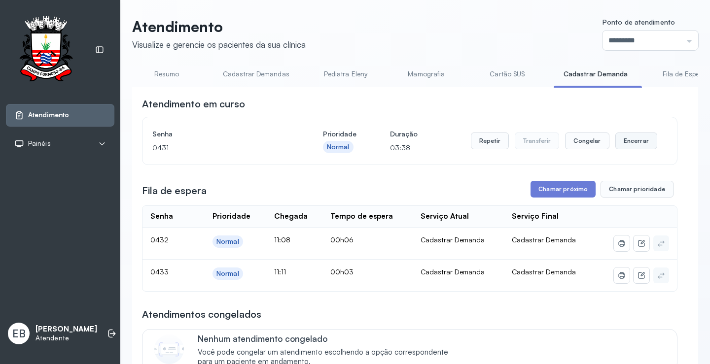
click at [630, 142] on button "Encerrar" at bounding box center [636, 141] width 42 height 17
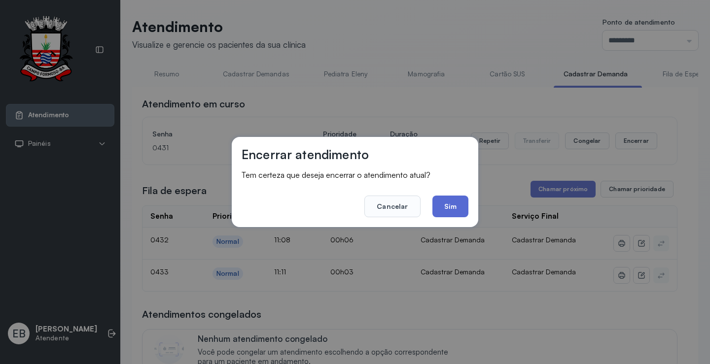
click at [454, 210] on button "Sim" at bounding box center [450, 207] width 36 height 22
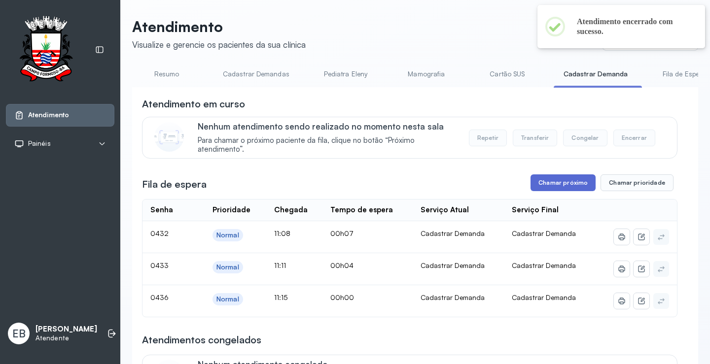
click at [566, 186] on button "Chamar próximo" at bounding box center [562, 182] width 65 height 17
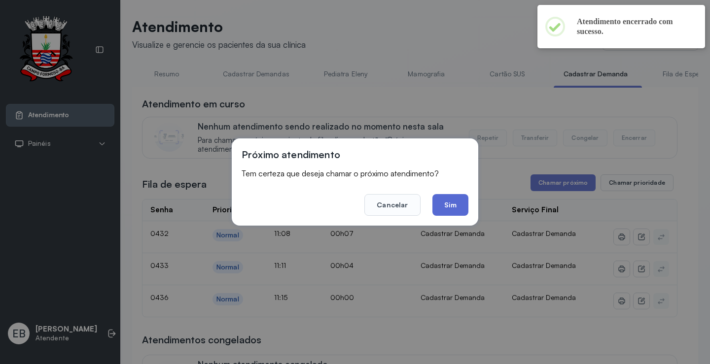
click at [462, 210] on button "Sim" at bounding box center [450, 205] width 36 height 22
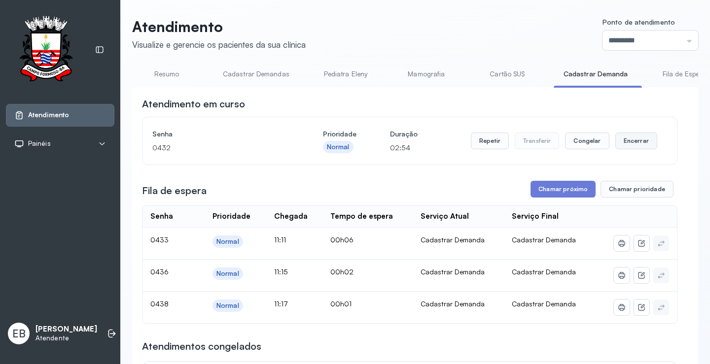
click at [631, 143] on button "Encerrar" at bounding box center [636, 141] width 42 height 17
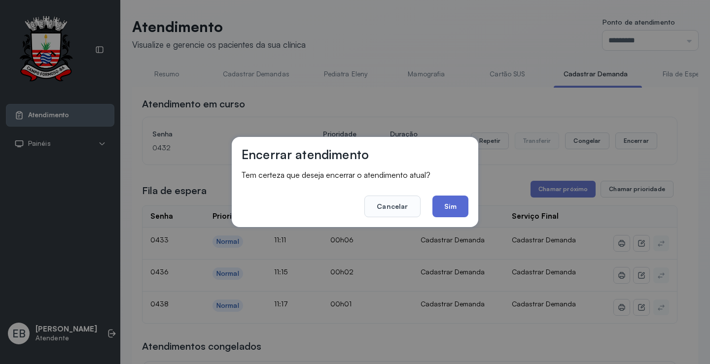
click at [452, 203] on button "Sim" at bounding box center [450, 207] width 36 height 22
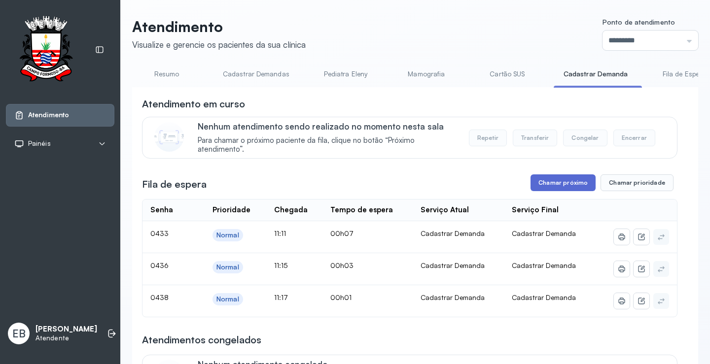
click at [568, 183] on button "Chamar próximo" at bounding box center [562, 182] width 65 height 17
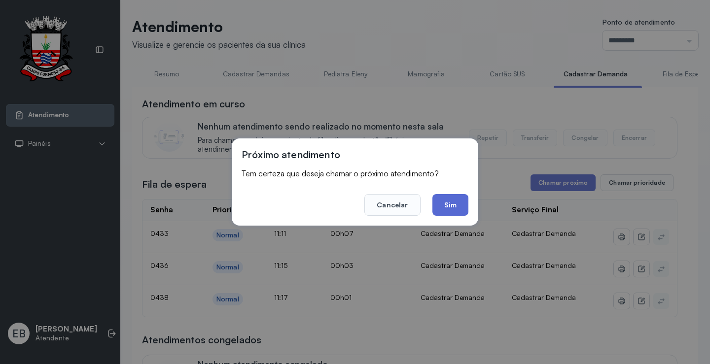
click at [458, 205] on button "Sim" at bounding box center [450, 205] width 36 height 22
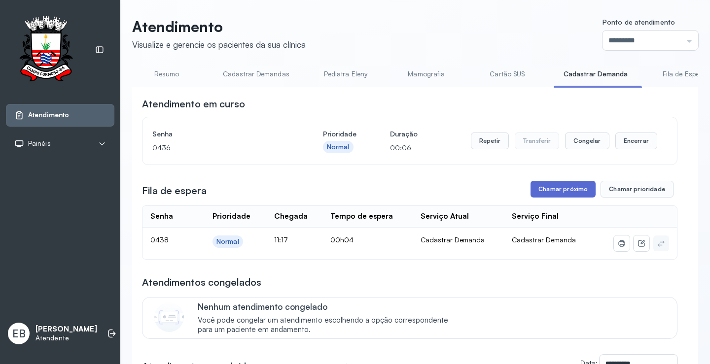
click at [566, 190] on button "Chamar próximo" at bounding box center [562, 189] width 65 height 17
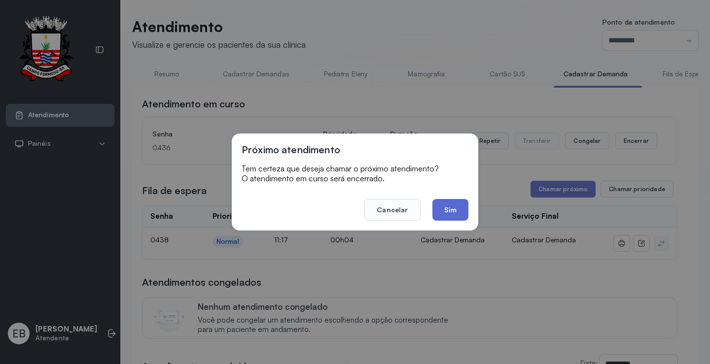
click at [447, 207] on button "Sim" at bounding box center [450, 210] width 36 height 22
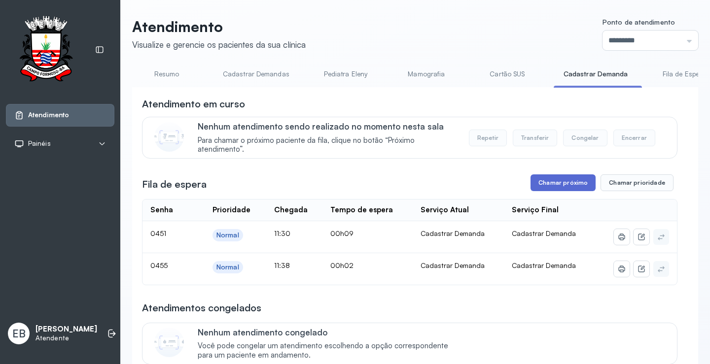
click at [552, 183] on button "Chamar próximo" at bounding box center [562, 182] width 65 height 17
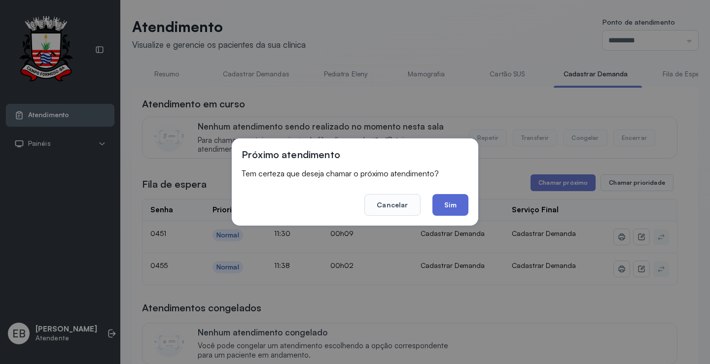
click at [455, 205] on button "Sim" at bounding box center [450, 205] width 36 height 22
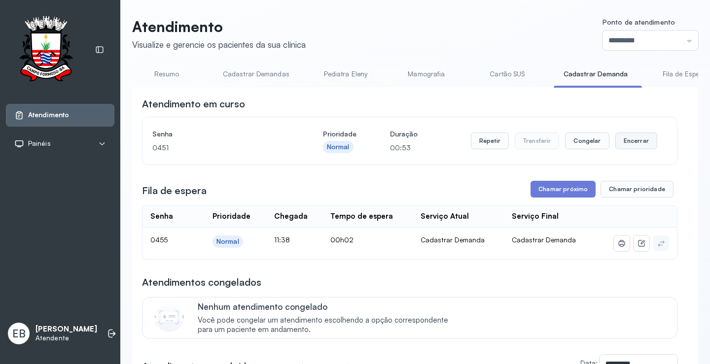
click at [626, 145] on button "Encerrar" at bounding box center [636, 141] width 42 height 17
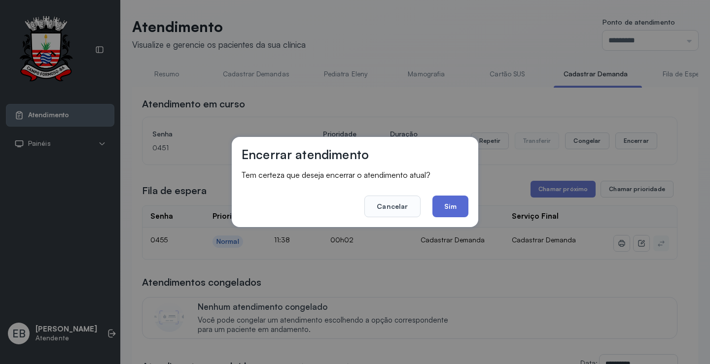
click at [454, 204] on button "Sim" at bounding box center [450, 207] width 36 height 22
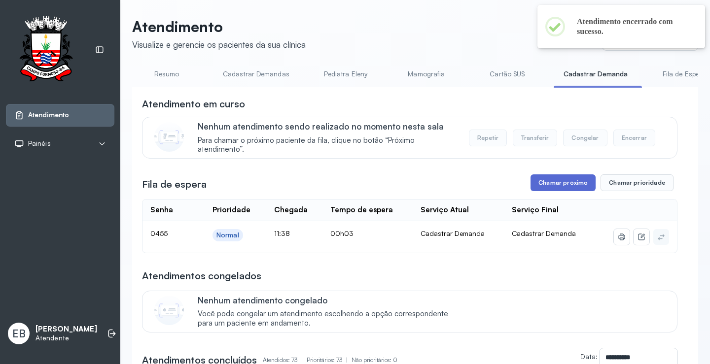
click at [564, 178] on button "Chamar próximo" at bounding box center [562, 182] width 65 height 17
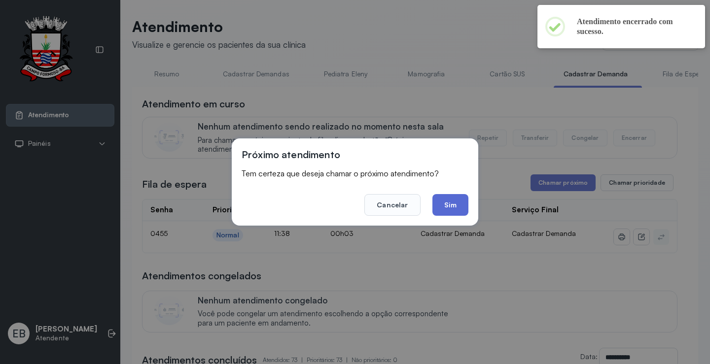
click at [455, 201] on button "Sim" at bounding box center [450, 205] width 36 height 22
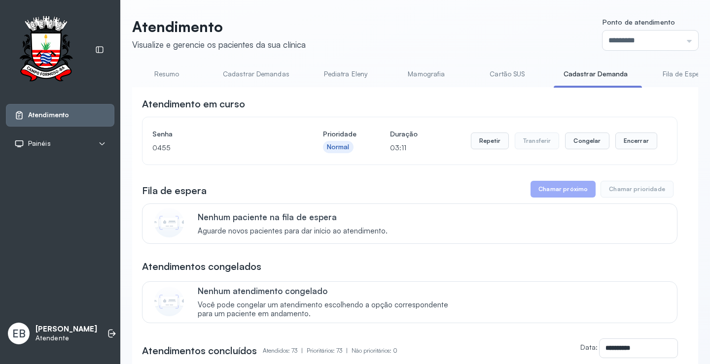
click at [569, 194] on button "Chamar próximo" at bounding box center [562, 189] width 65 height 17
click at [629, 145] on button "Encerrar" at bounding box center [636, 141] width 42 height 17
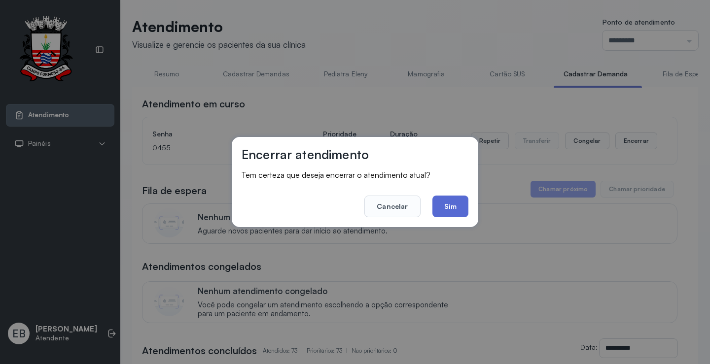
click at [446, 209] on button "Sim" at bounding box center [450, 207] width 36 height 22
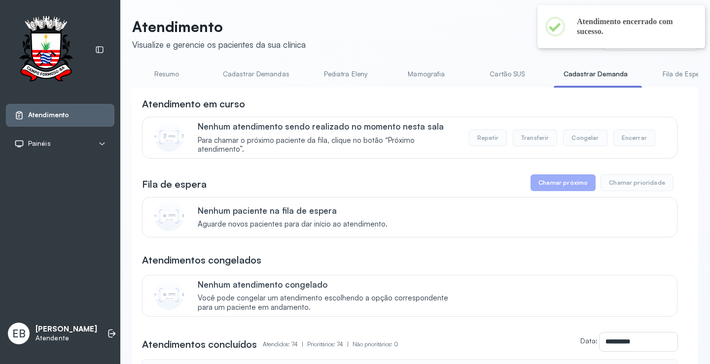
click at [172, 76] on link "Resumo" at bounding box center [166, 74] width 69 height 16
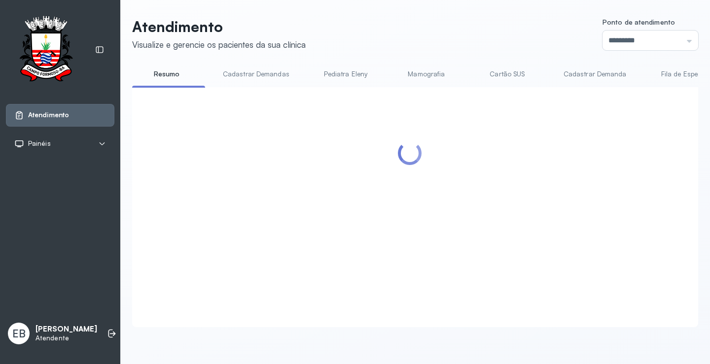
click at [344, 71] on link "Pediatra Eleny" at bounding box center [345, 74] width 69 height 16
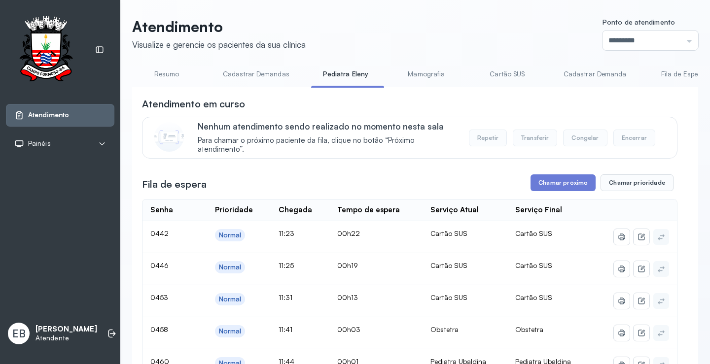
click at [179, 73] on link "Resumo" at bounding box center [166, 74] width 69 height 16
click at [345, 79] on link "Pediatra Eleny" at bounding box center [345, 74] width 69 height 16
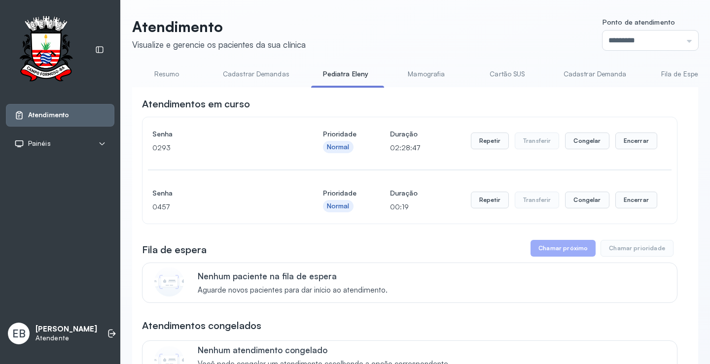
click at [166, 75] on link "Resumo" at bounding box center [166, 74] width 69 height 16
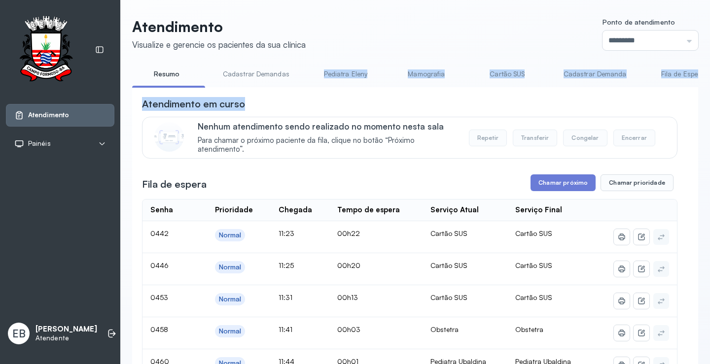
drag, startPoint x: 317, startPoint y: 87, endPoint x: 390, endPoint y: 91, distance: 72.6
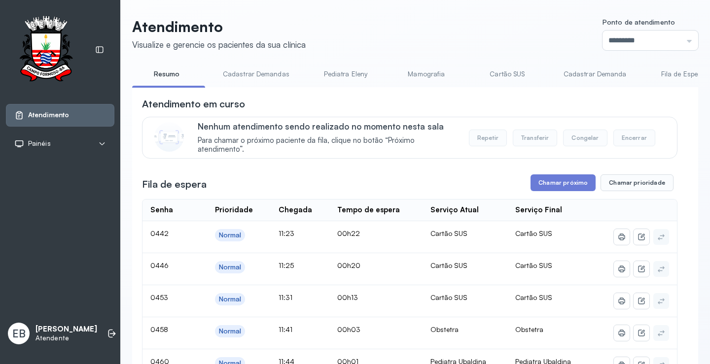
click at [593, 109] on div "Atendimento em curso" at bounding box center [409, 104] width 535 height 14
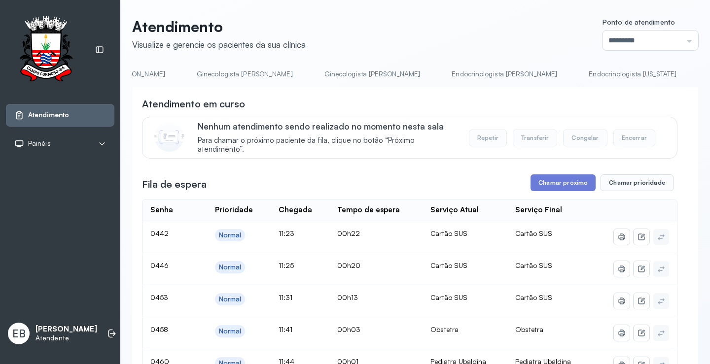
scroll to position [0, 952]
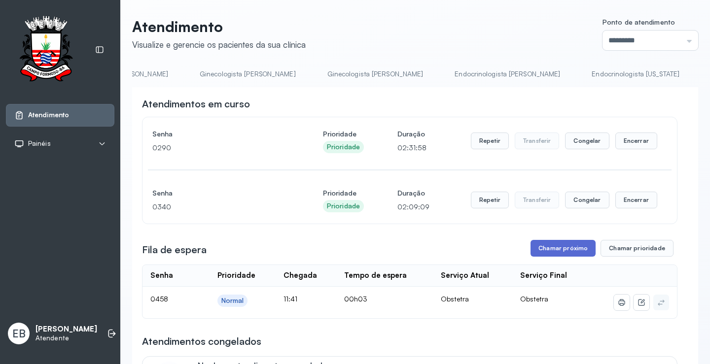
click at [554, 249] on button "Chamar próximo" at bounding box center [562, 248] width 65 height 17
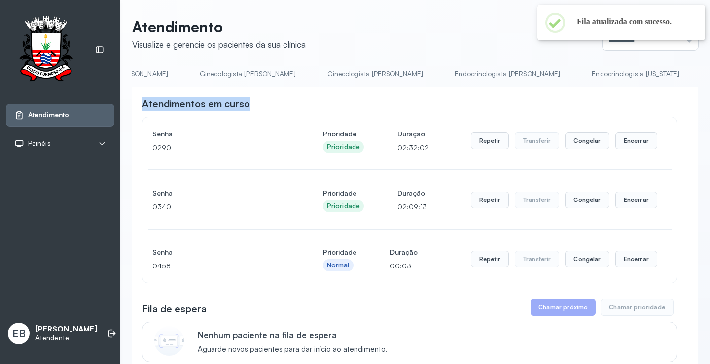
drag, startPoint x: 545, startPoint y: 87, endPoint x: 521, endPoint y: 91, distance: 24.0
click at [521, 91] on div "**********" at bounding box center [415, 332] width 566 height 532
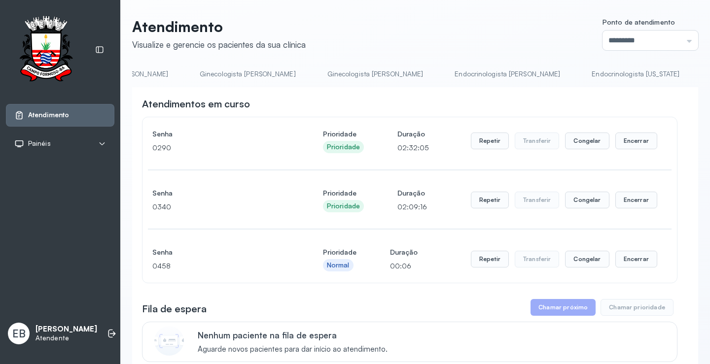
click at [133, 338] on div "**********" at bounding box center [415, 342] width 566 height 510
click at [160, 68] on link "Resumo" at bounding box center [166, 74] width 69 height 16
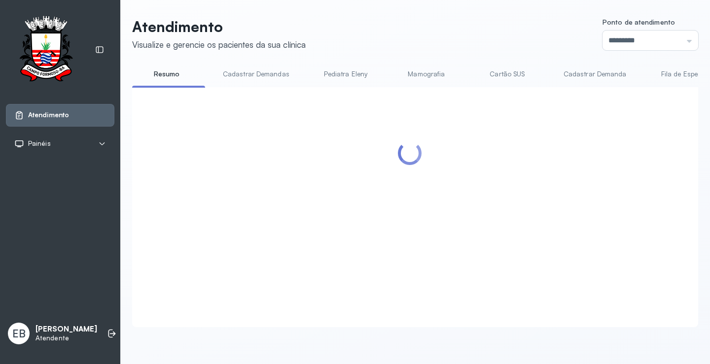
scroll to position [0, 0]
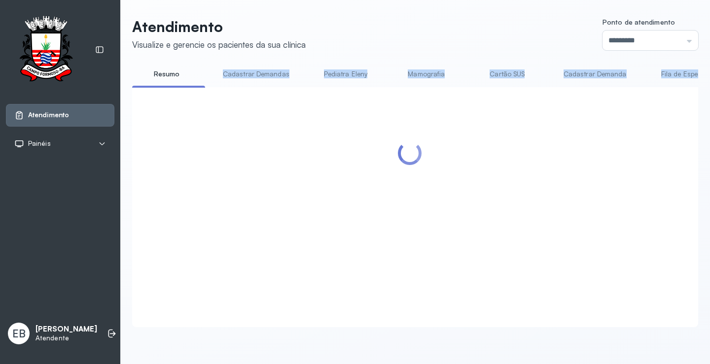
drag, startPoint x: 206, startPoint y: 86, endPoint x: 239, endPoint y: 90, distance: 33.7
click at [239, 90] on div "Resumo Cadastrar Demandas Pediatra [PERSON_NAME] Cartão SUS Cadastrar [PERSON_N…" at bounding box center [415, 197] width 566 height 262
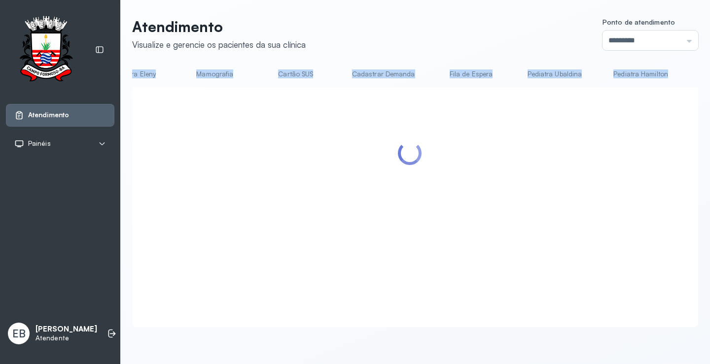
scroll to position [0, 215]
click at [274, 97] on div at bounding box center [415, 207] width 566 height 240
drag, startPoint x: 277, startPoint y: 87, endPoint x: 332, endPoint y: 93, distance: 55.0
click at [332, 93] on div "Resumo Cadastrar Demandas Pediatra [PERSON_NAME] Cartão SUS Cadastrar [PERSON_N…" at bounding box center [415, 197] width 566 height 262
click at [311, 101] on div at bounding box center [409, 195] width 535 height 197
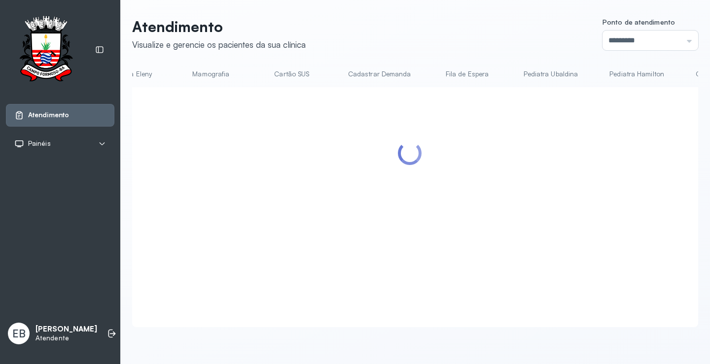
click at [553, 72] on link "Pediatra Ubaldina" at bounding box center [551, 74] width 74 height 16
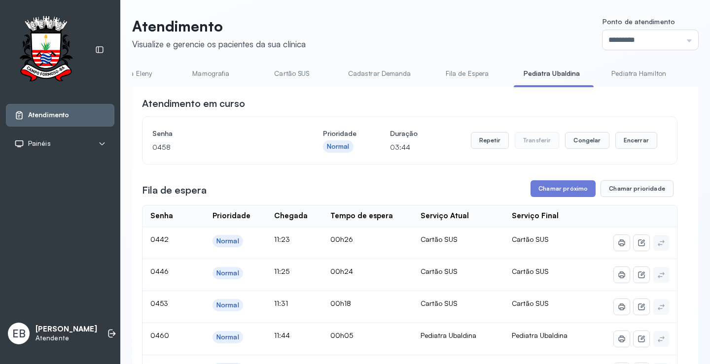
click at [531, 71] on link "Pediatra Ubaldina" at bounding box center [552, 74] width 76 height 16
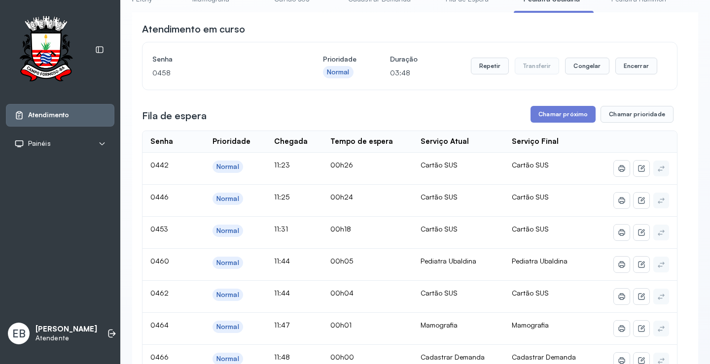
scroll to position [50, 0]
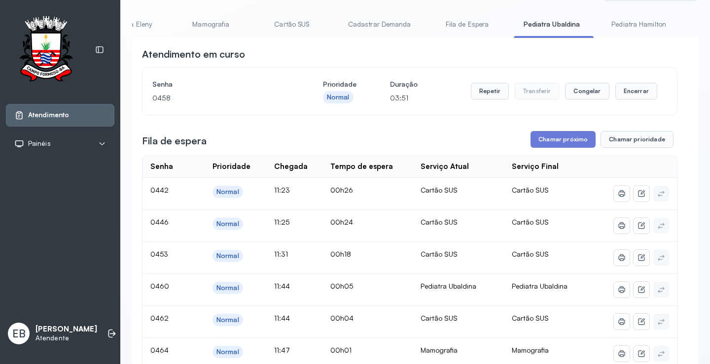
click at [377, 24] on link "Cadastrar Demanda" at bounding box center [379, 24] width 83 height 16
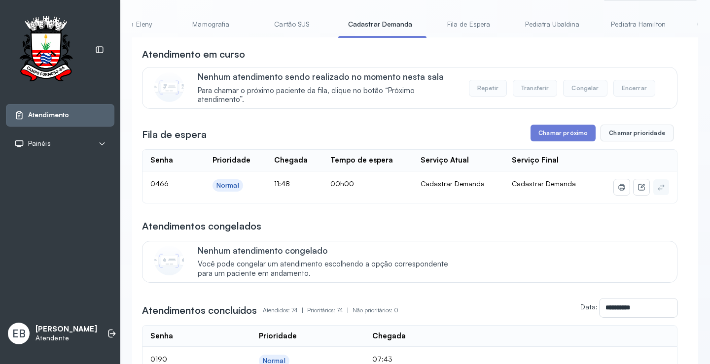
click at [541, 29] on link "Pediatra Ubaldina" at bounding box center [552, 24] width 74 height 16
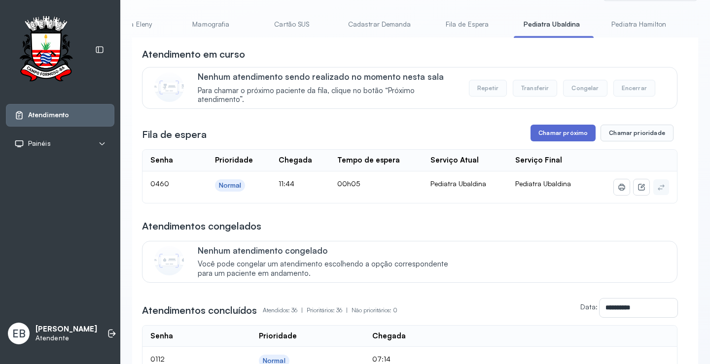
click at [577, 131] on button "Chamar próximo" at bounding box center [562, 133] width 65 height 17
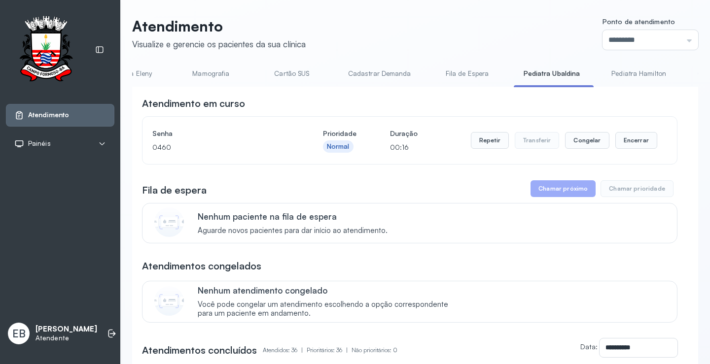
scroll to position [0, 0]
click at [219, 75] on link "Mamografia" at bounding box center [210, 74] width 69 height 16
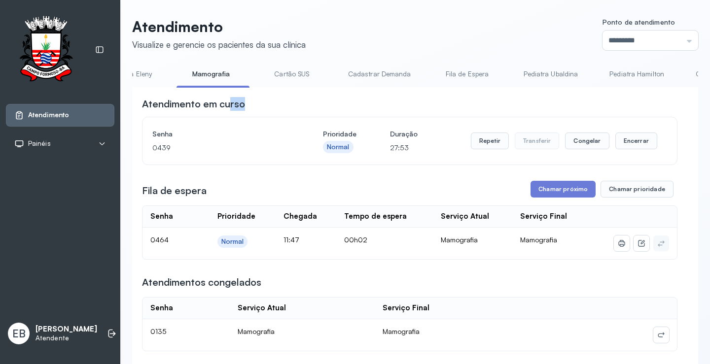
drag, startPoint x: 277, startPoint y: 91, endPoint x: 215, endPoint y: 89, distance: 61.1
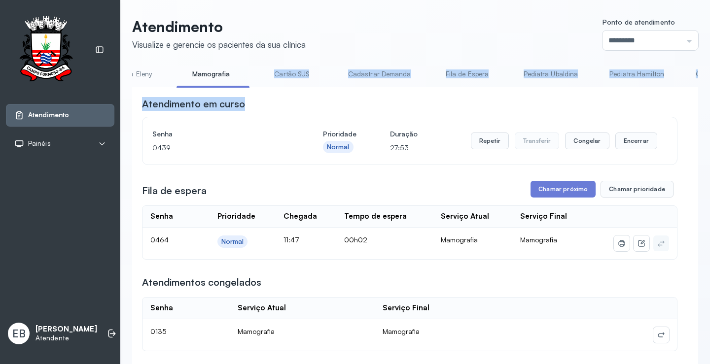
click at [224, 87] on div at bounding box center [212, 87] width 73 height 2
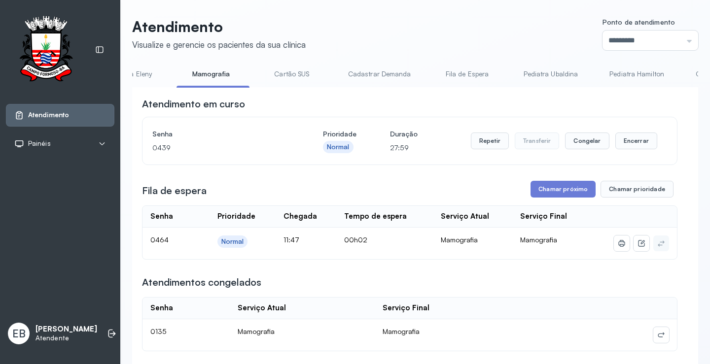
drag, startPoint x: 242, startPoint y: 87, endPoint x: 154, endPoint y: 77, distance: 88.7
click at [179, 84] on li "Mamografia" at bounding box center [212, 77] width 73 height 22
click at [142, 75] on link "Pediatra Eleny" at bounding box center [130, 74] width 69 height 16
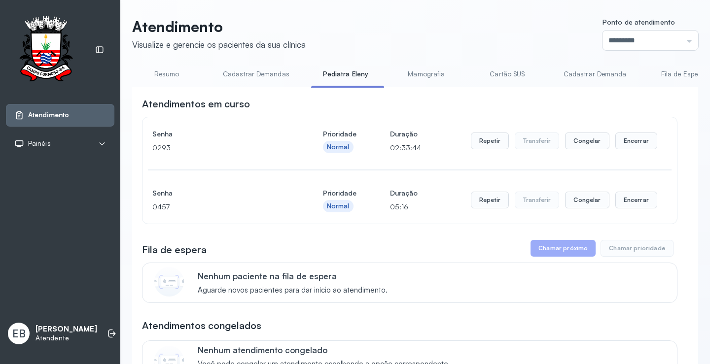
click at [175, 72] on link "Resumo" at bounding box center [166, 74] width 69 height 16
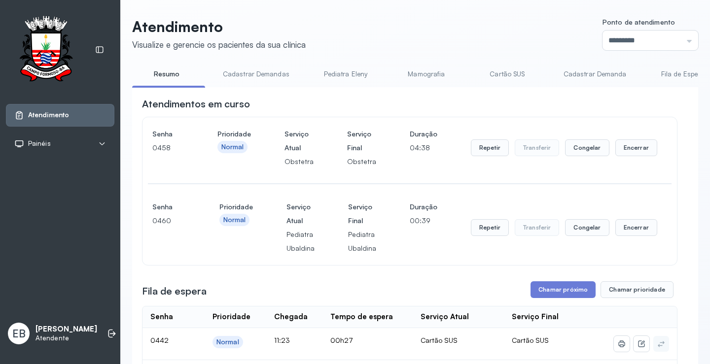
click at [424, 74] on link "Mamografia" at bounding box center [426, 74] width 69 height 16
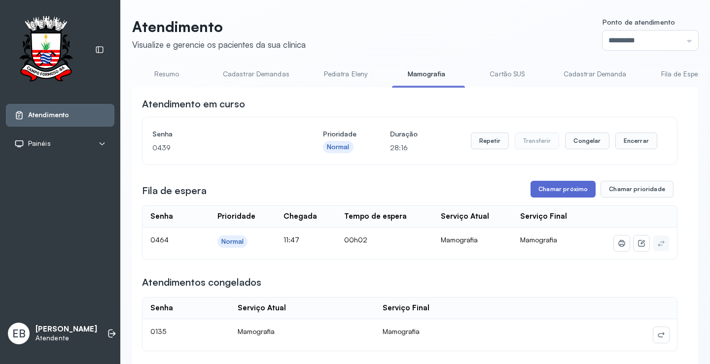
click at [559, 194] on button "Chamar próximo" at bounding box center [562, 189] width 65 height 17
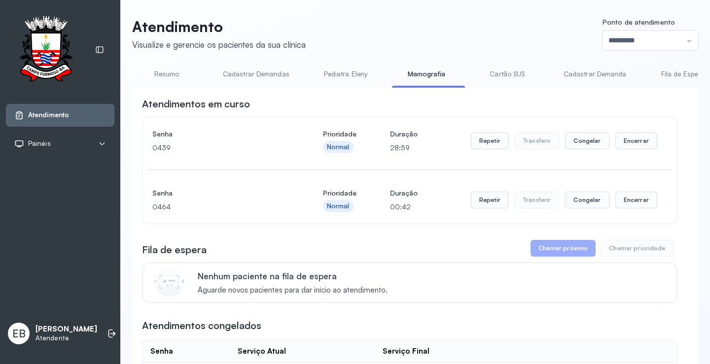
click at [261, 72] on link "Cadastrar Demandas" at bounding box center [256, 74] width 86 height 16
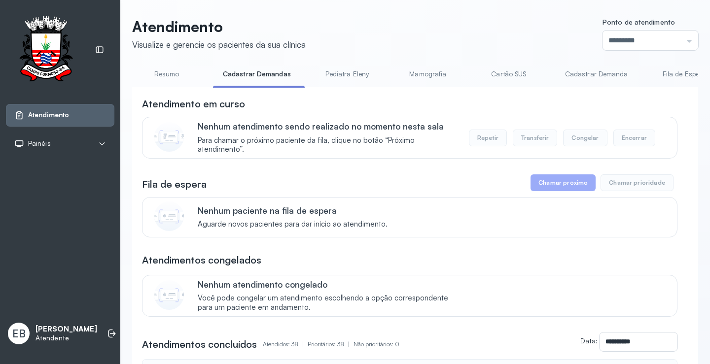
click at [173, 76] on link "Resumo" at bounding box center [166, 74] width 69 height 16
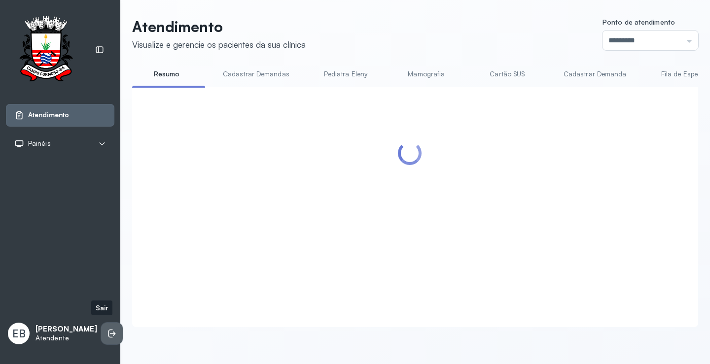
click at [107, 330] on icon at bounding box center [112, 334] width 10 height 10
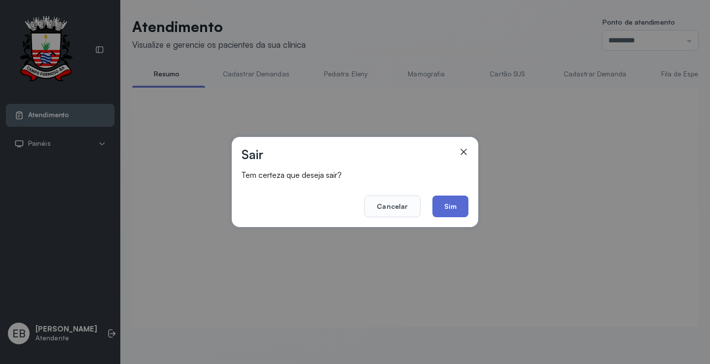
click at [459, 203] on button "Sim" at bounding box center [450, 207] width 36 height 22
